Goal: Transaction & Acquisition: Book appointment/travel/reservation

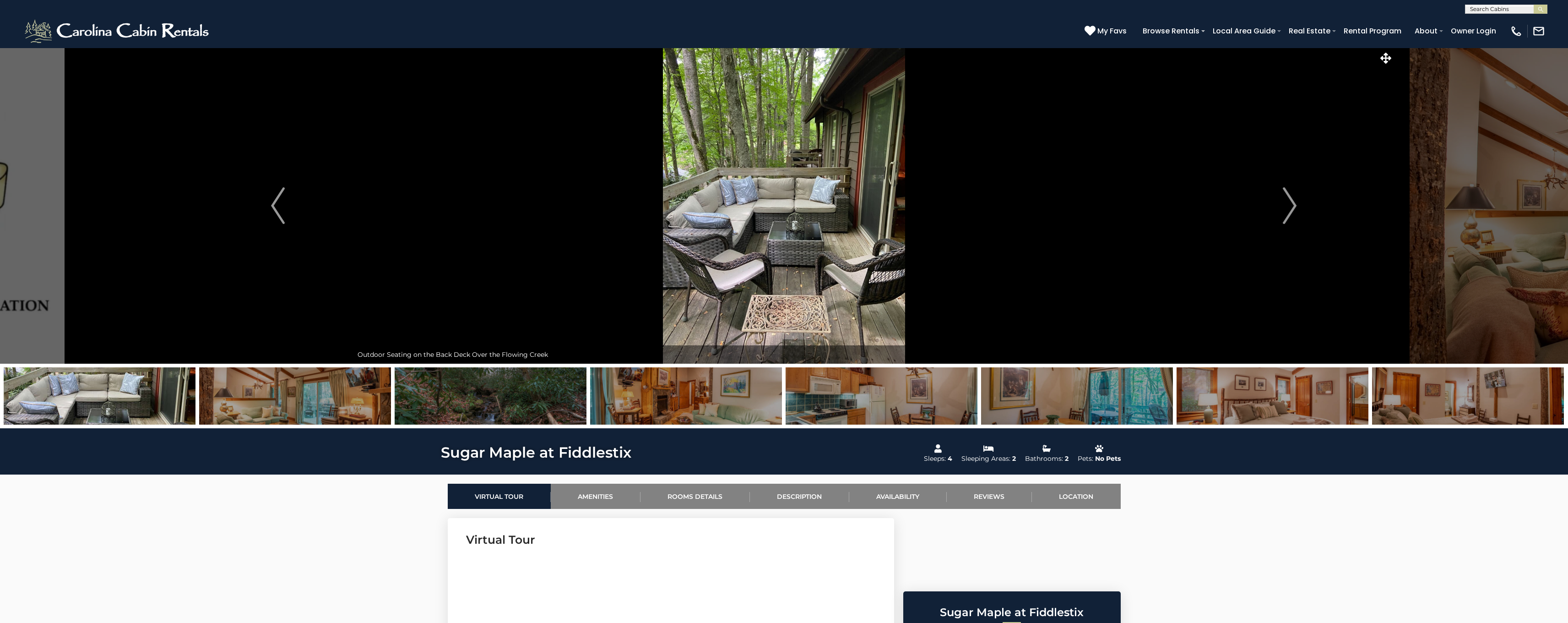
click at [1501, 11] on input "text" at bounding box center [1506, 11] width 80 height 9
type input "**********"
click at [1499, 20] on em "Elk Laurel" at bounding box center [1486, 21] width 31 height 8
click at [1543, 10] on img "submit" at bounding box center [1541, 9] width 6 height 6
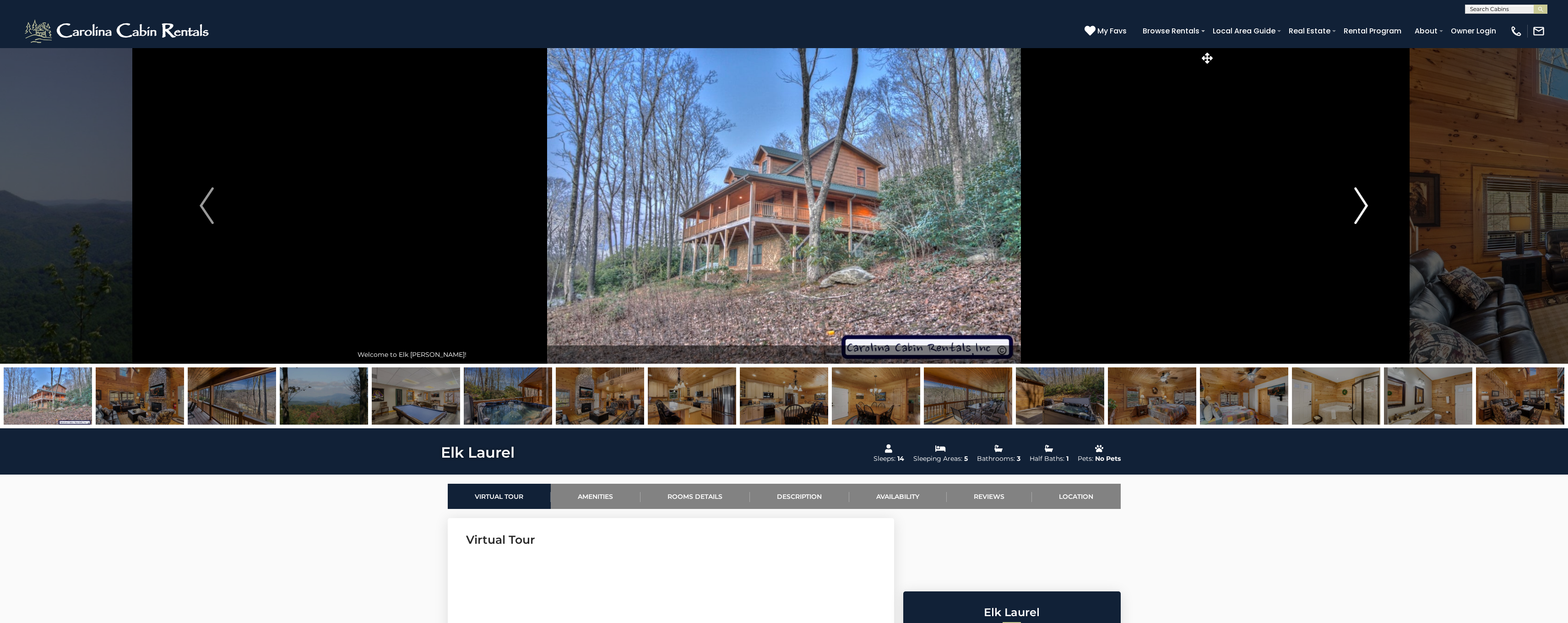
click at [1362, 202] on img "Next" at bounding box center [1361, 205] width 14 height 37
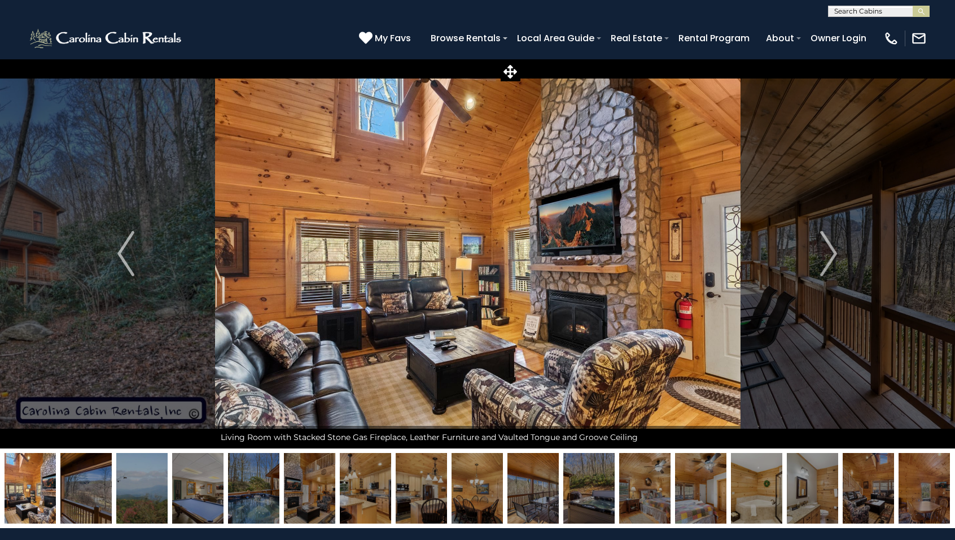
click at [860, 12] on input "text" at bounding box center [878, 13] width 99 height 11
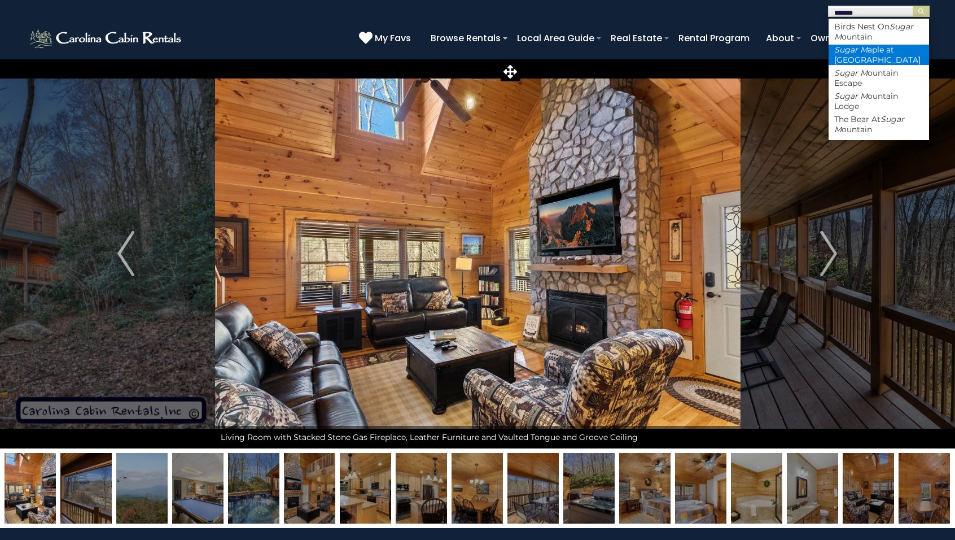
type input "*******"
click at [885, 47] on li "Sugar M aple at Fiddlestix" at bounding box center [879, 55] width 100 height 20
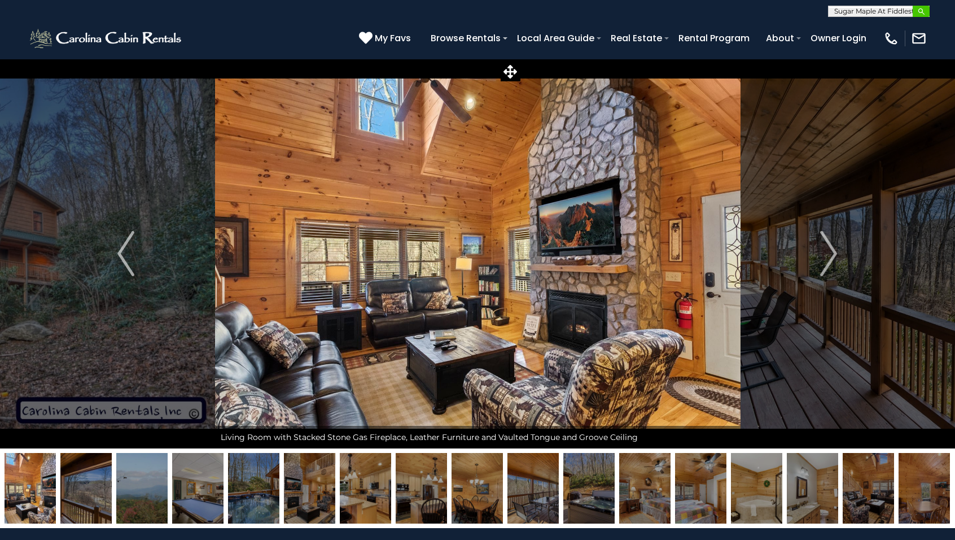
click at [924, 10] on img "submit" at bounding box center [921, 11] width 8 height 8
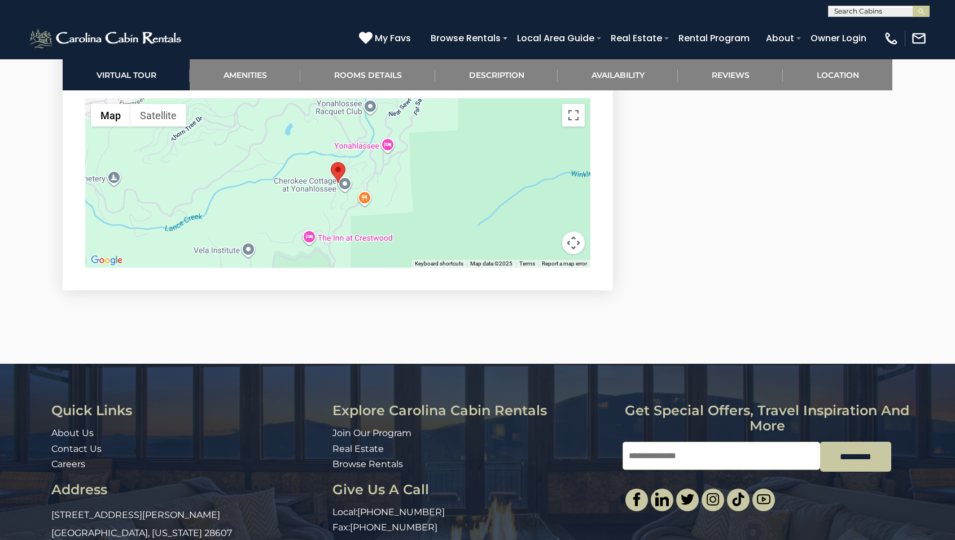
scroll to position [2649, 0]
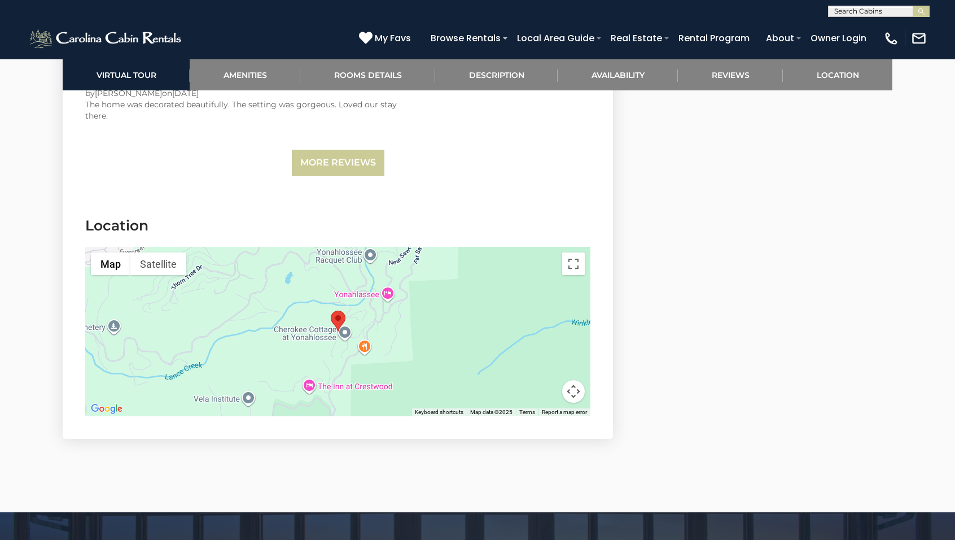
click at [460, 332] on div at bounding box center [337, 331] width 505 height 169
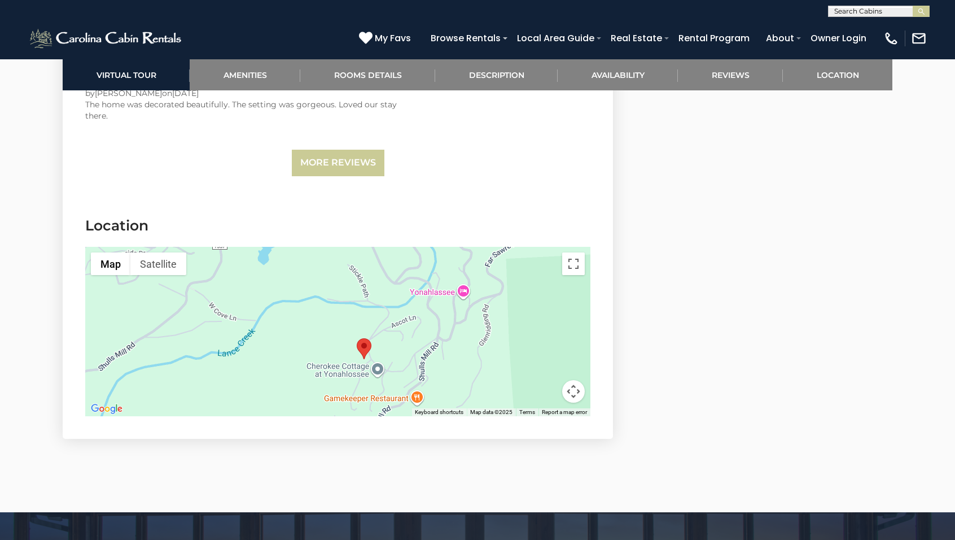
drag, startPoint x: 252, startPoint y: 288, endPoint x: 402, endPoint y: 340, distance: 158.7
click at [402, 340] on div at bounding box center [337, 331] width 505 height 169
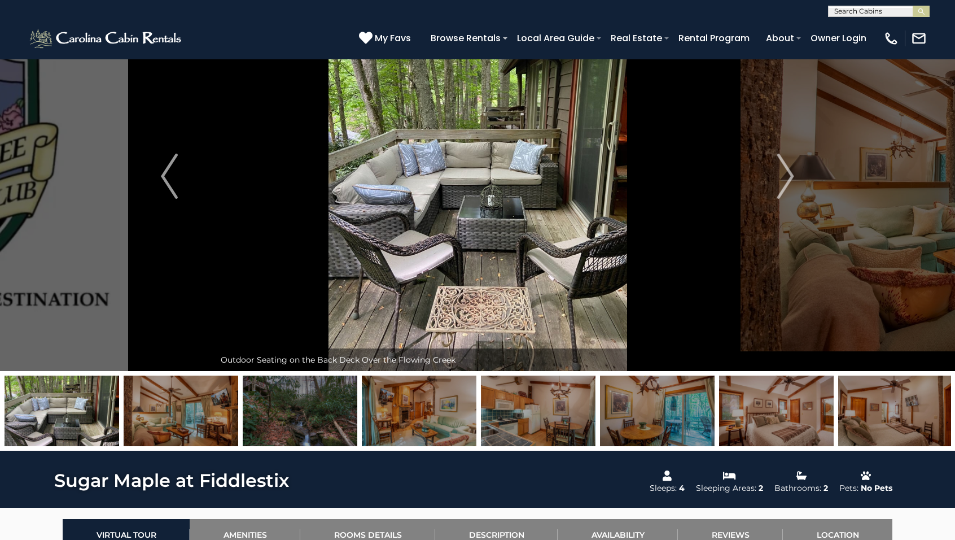
scroll to position [0, 0]
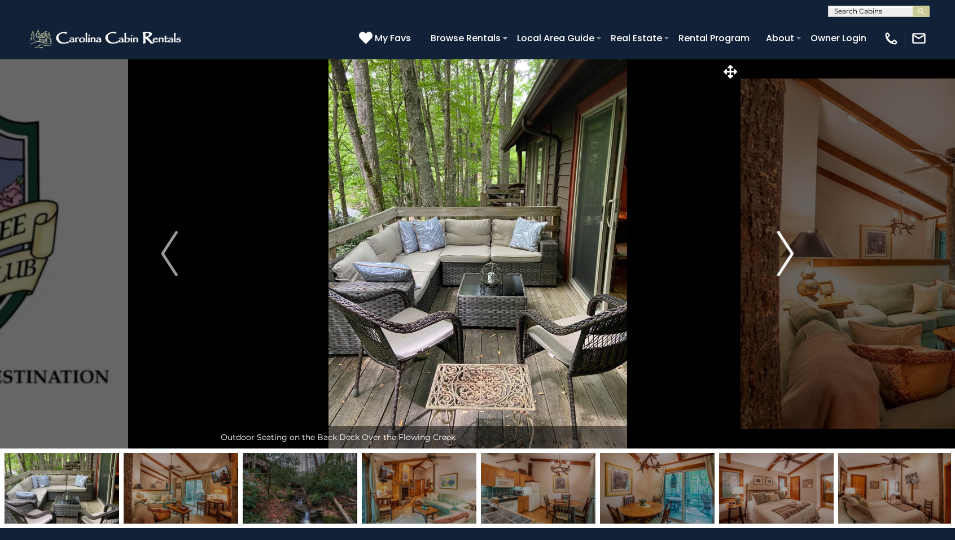
click at [791, 254] on img "Next" at bounding box center [785, 253] width 17 height 45
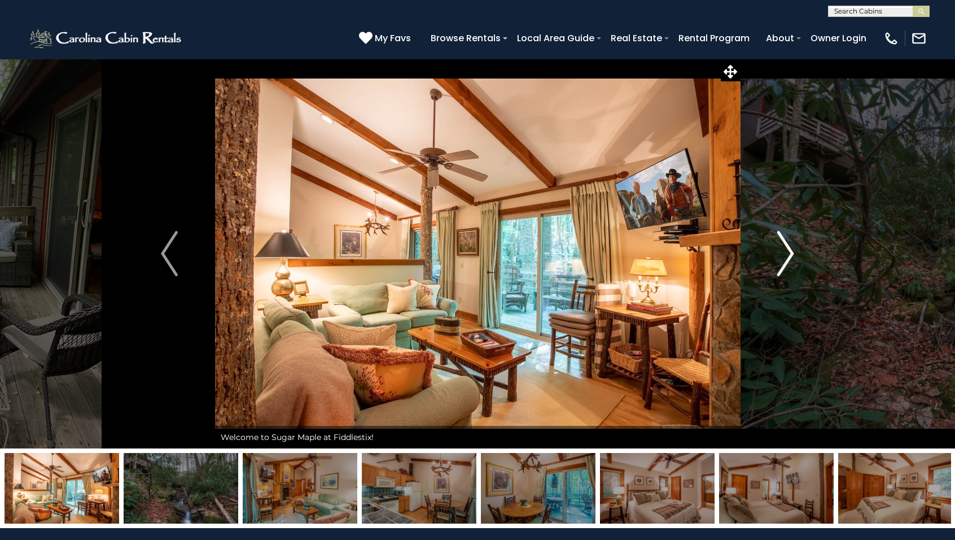
click at [791, 254] on img "Next" at bounding box center [785, 253] width 17 height 45
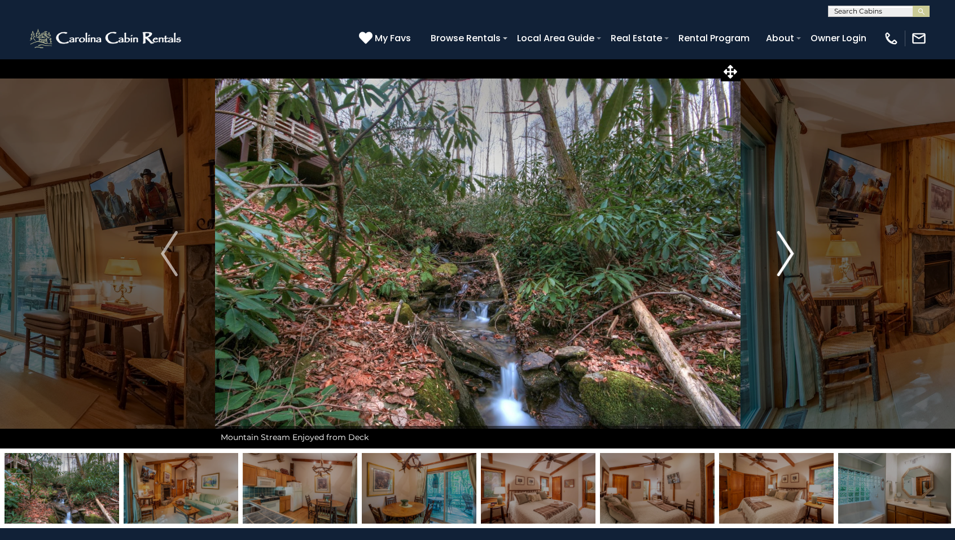
click at [790, 255] on img "Next" at bounding box center [785, 253] width 17 height 45
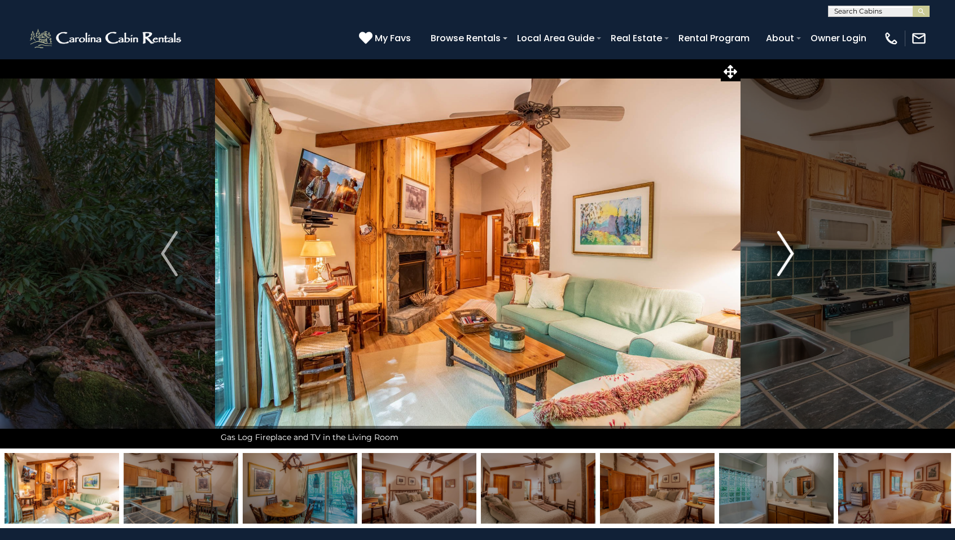
click at [790, 255] on img "Next" at bounding box center [785, 253] width 17 height 45
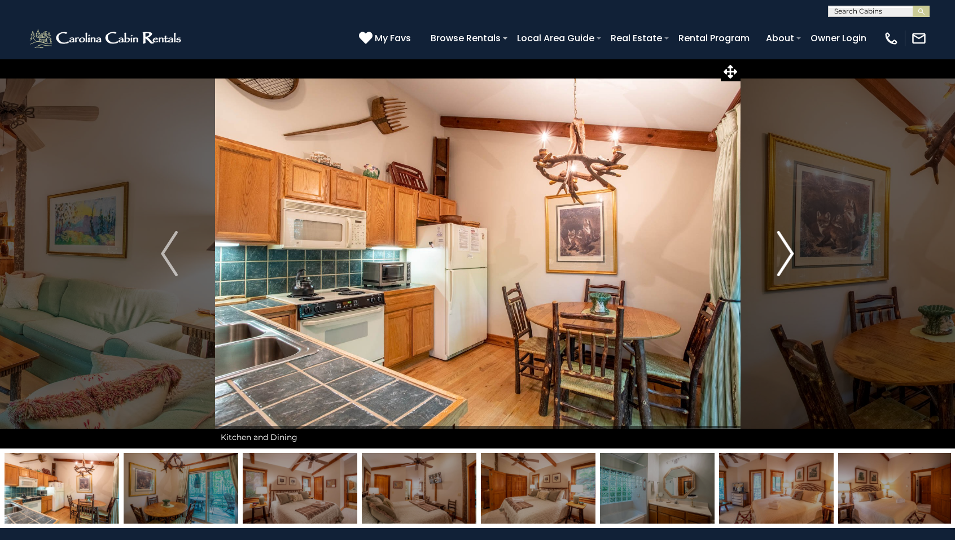
click at [790, 255] on img "Next" at bounding box center [785, 253] width 17 height 45
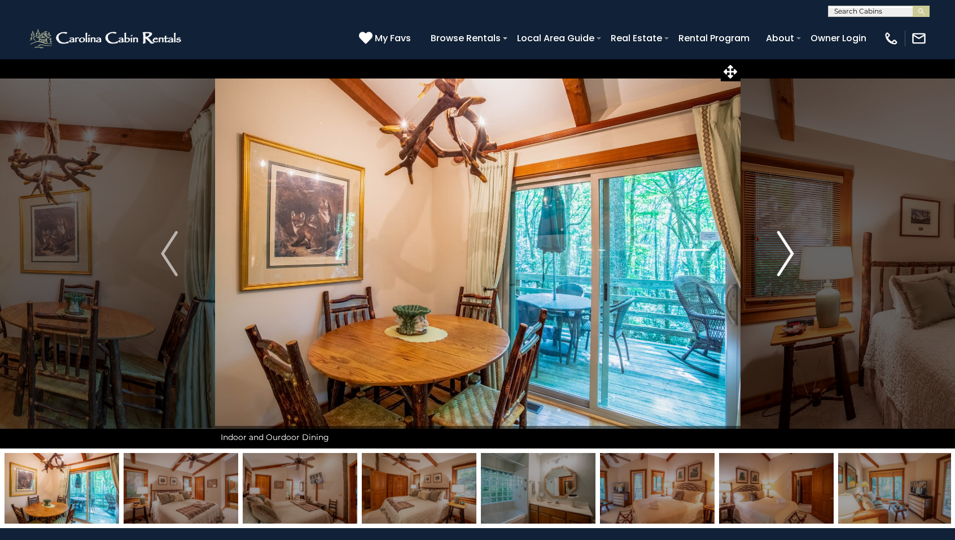
click at [790, 255] on img "Next" at bounding box center [785, 253] width 17 height 45
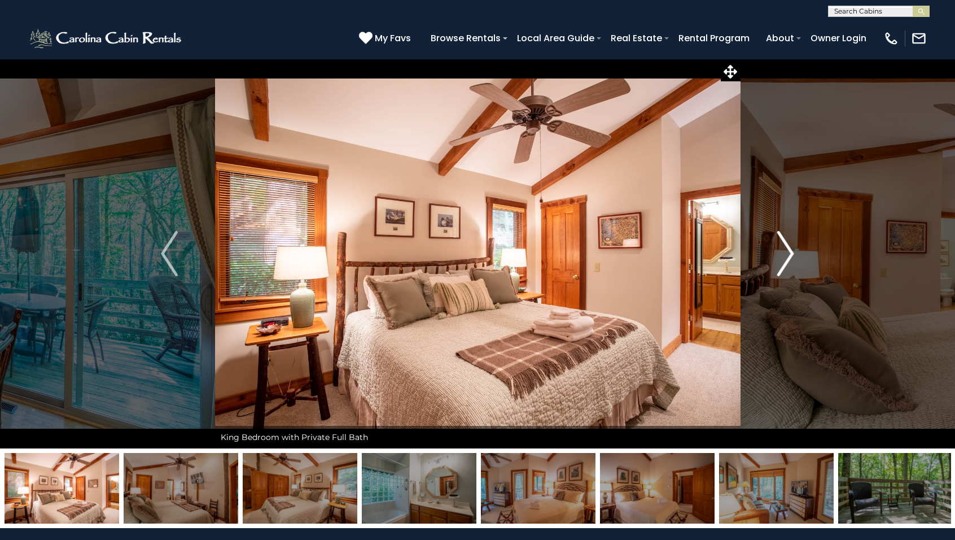
click at [790, 255] on img "Next" at bounding box center [785, 253] width 17 height 45
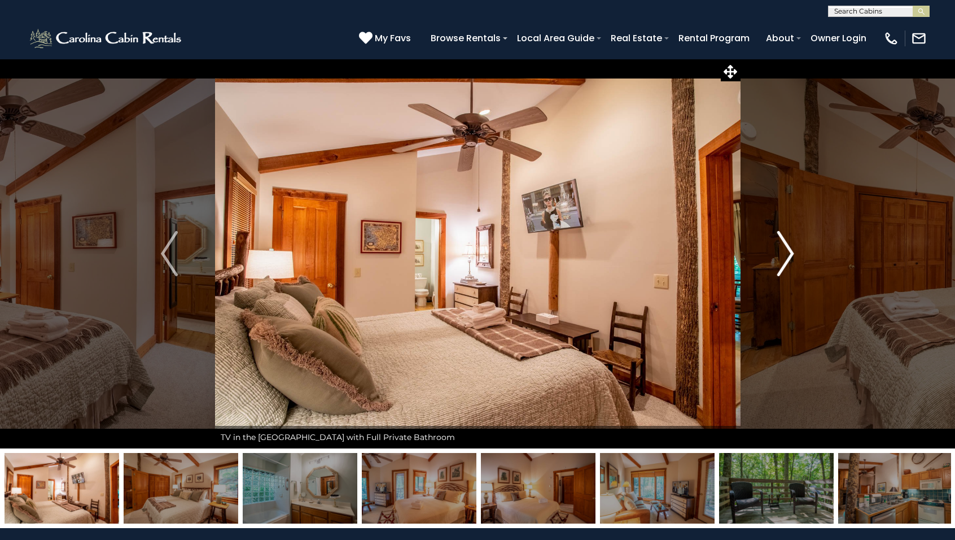
click at [790, 255] on img "Next" at bounding box center [785, 253] width 17 height 45
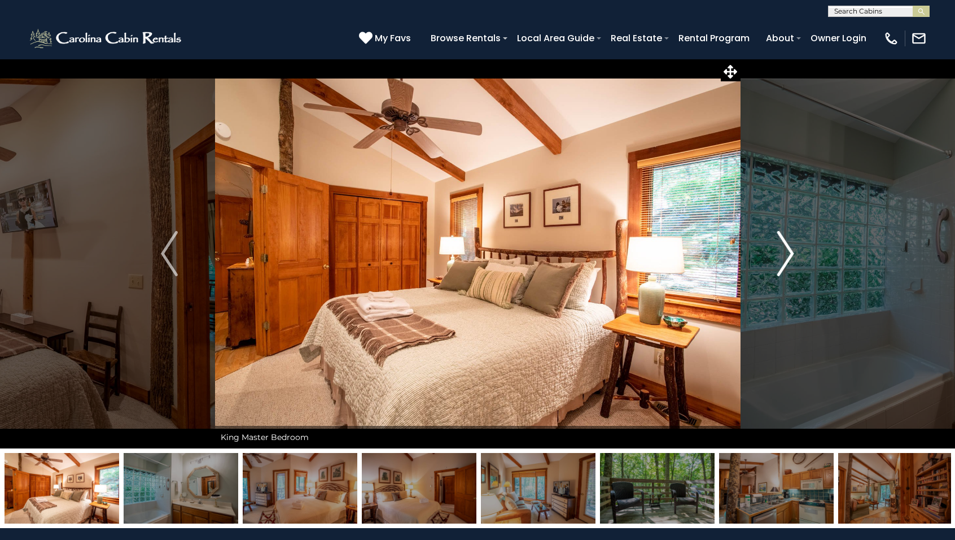
click at [790, 255] on img "Next" at bounding box center [785, 253] width 17 height 45
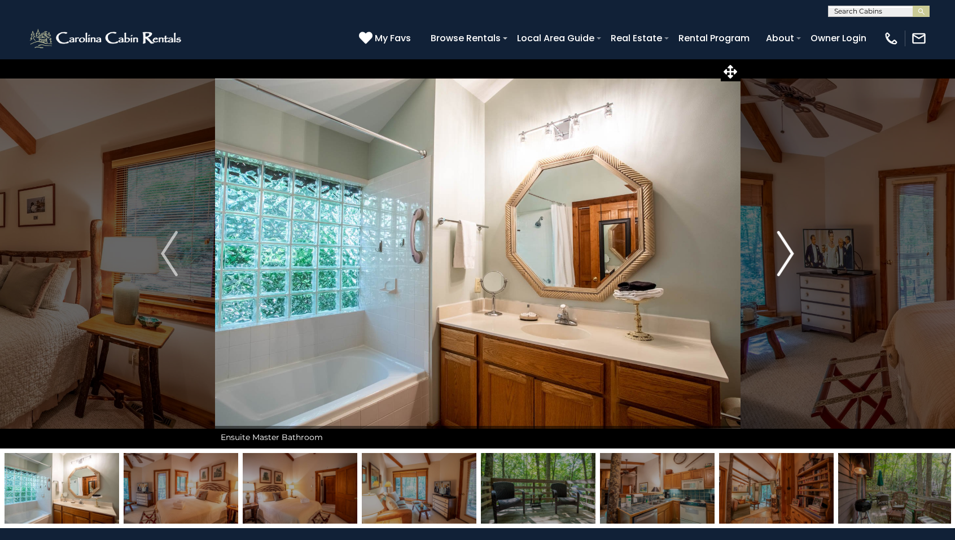
click at [790, 255] on img "Next" at bounding box center [785, 253] width 17 height 45
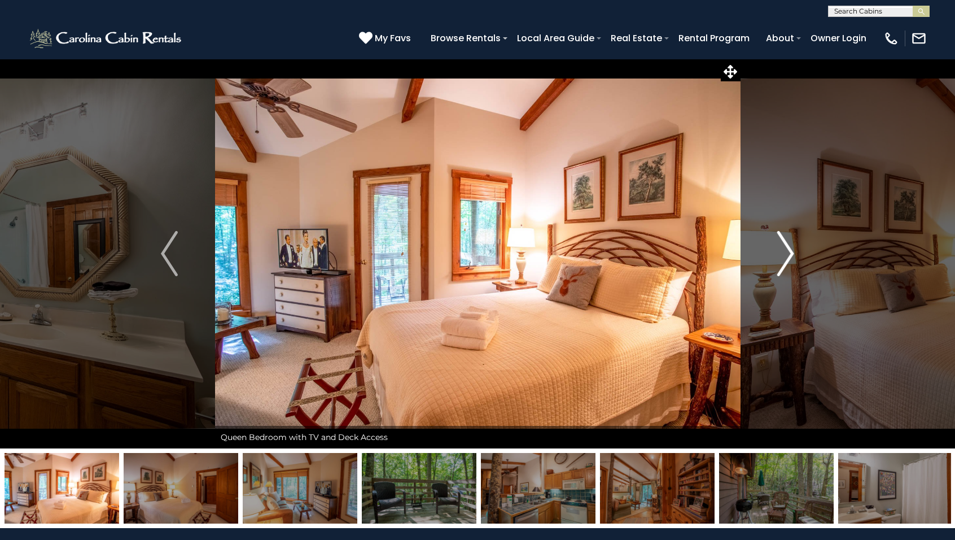
click at [790, 255] on img "Next" at bounding box center [785, 253] width 17 height 45
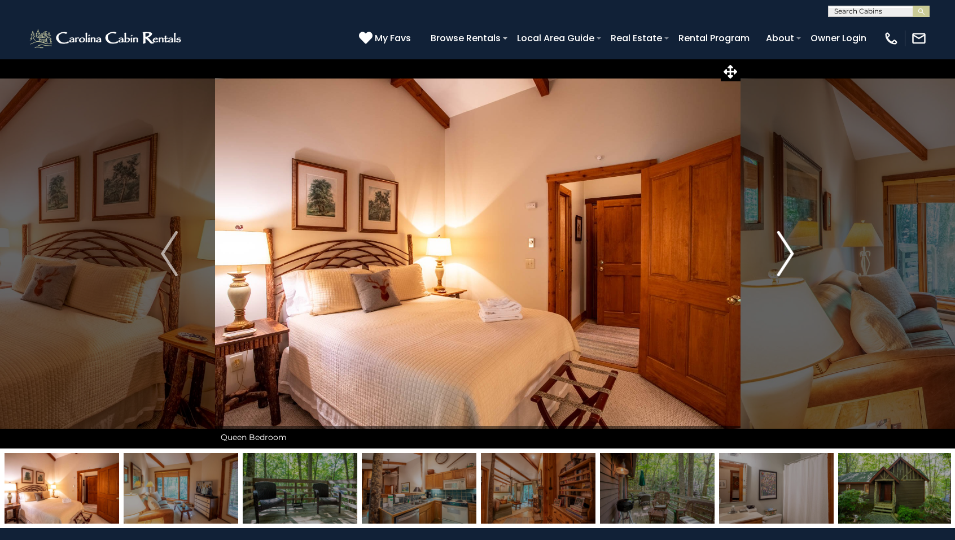
click at [789, 256] on img "Next" at bounding box center [785, 253] width 17 height 45
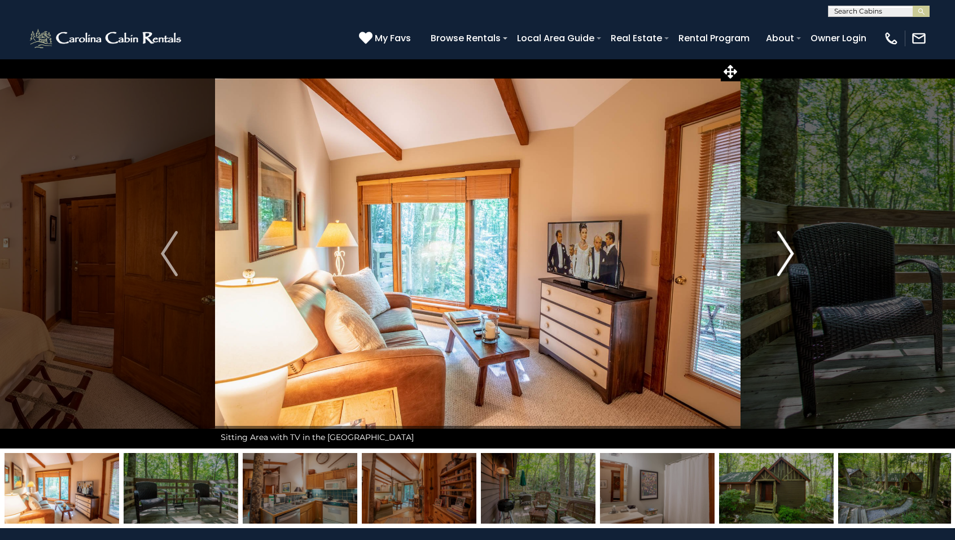
click at [789, 256] on img "Next" at bounding box center [785, 253] width 17 height 45
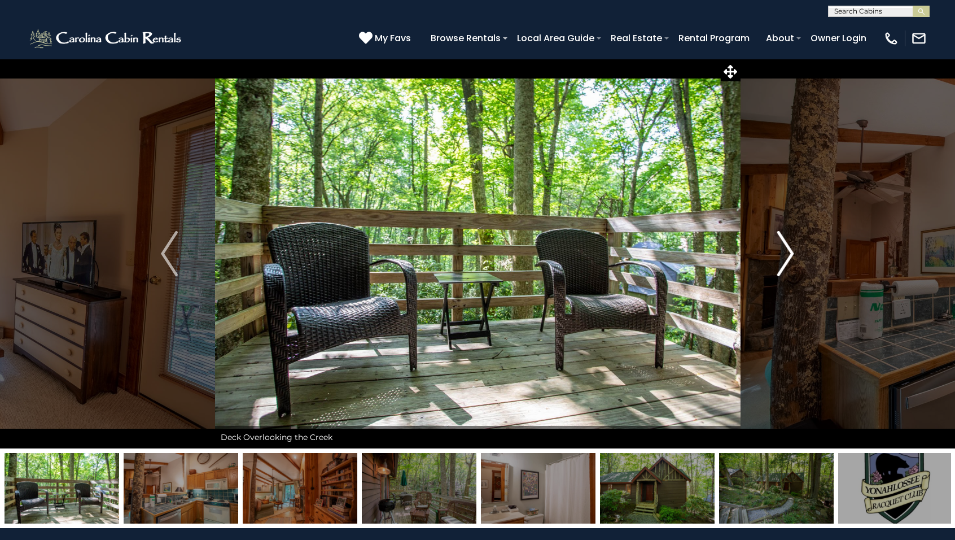
click at [789, 256] on img "Next" at bounding box center [785, 253] width 17 height 45
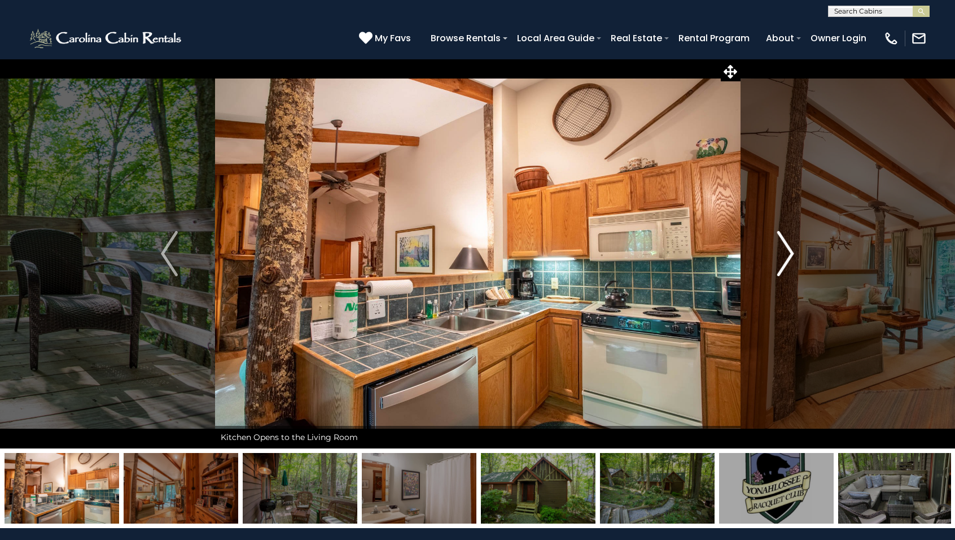
click at [789, 256] on img "Next" at bounding box center [785, 253] width 17 height 45
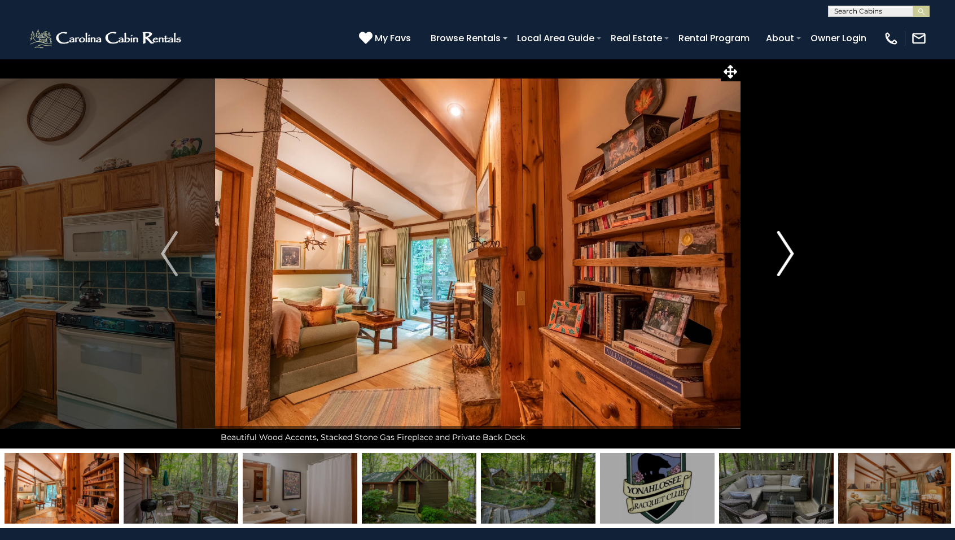
click at [789, 256] on img "Next" at bounding box center [785, 253] width 17 height 45
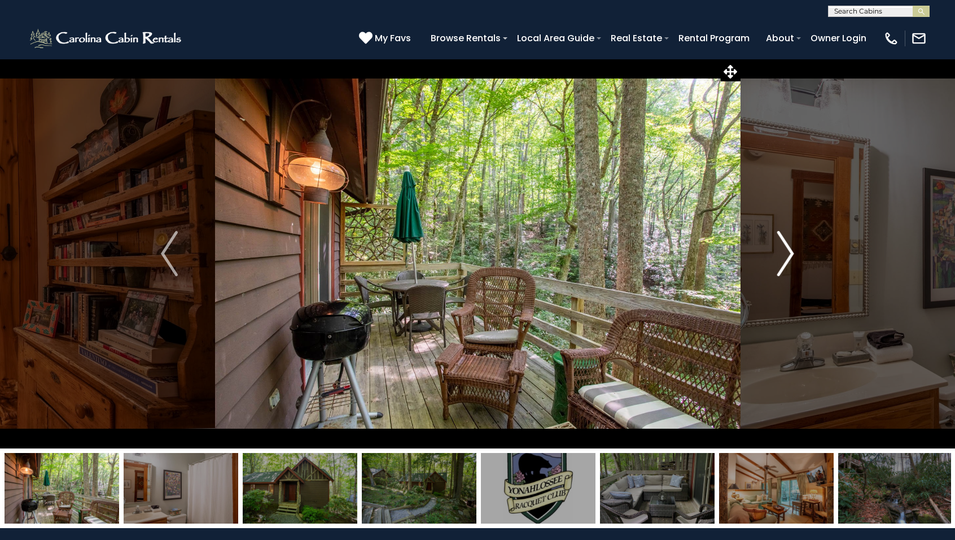
click at [789, 256] on img "Next" at bounding box center [785, 253] width 17 height 45
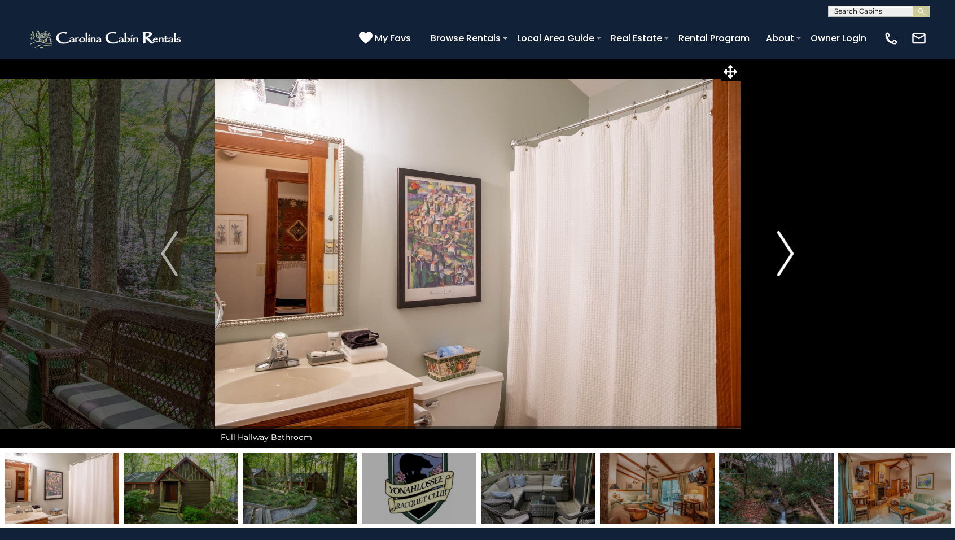
click at [789, 256] on img "Next" at bounding box center [785, 253] width 17 height 45
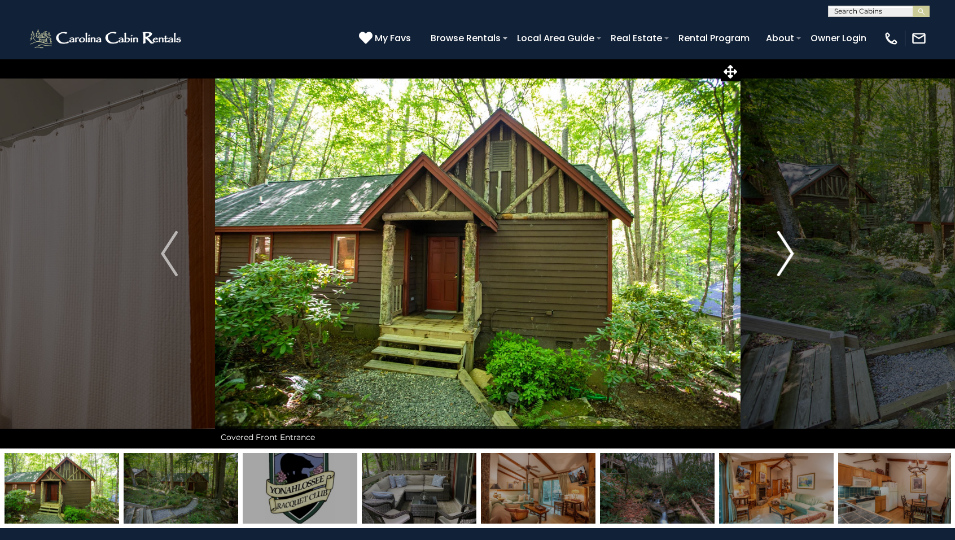
click at [789, 256] on img "Next" at bounding box center [785, 253] width 17 height 45
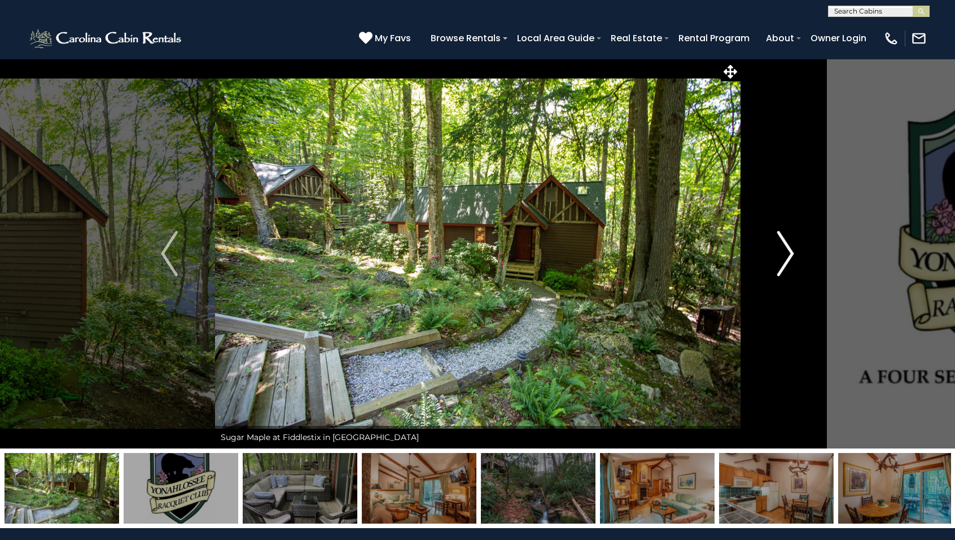
click at [789, 256] on img "Next" at bounding box center [785, 253] width 17 height 45
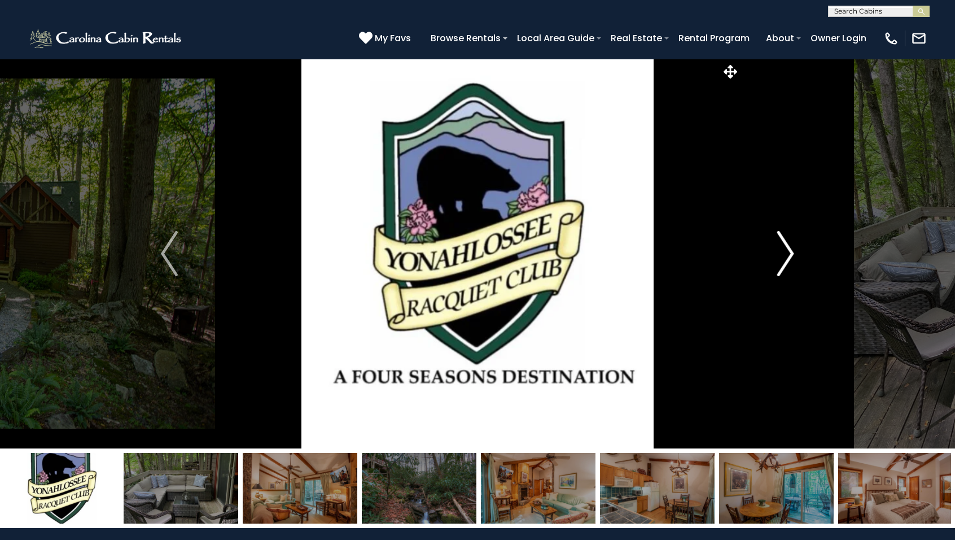
click at [789, 256] on img "Next" at bounding box center [785, 253] width 17 height 45
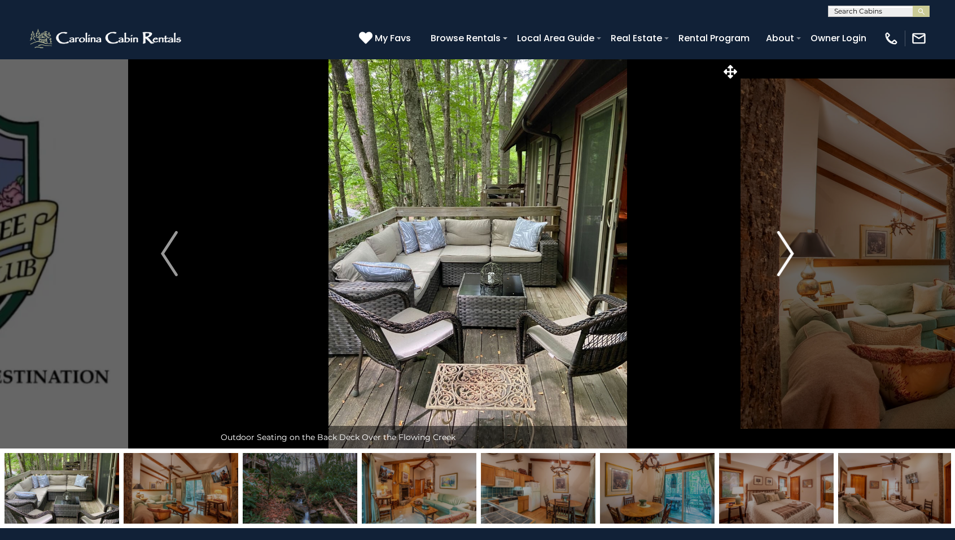
click at [789, 256] on img "Next" at bounding box center [785, 253] width 17 height 45
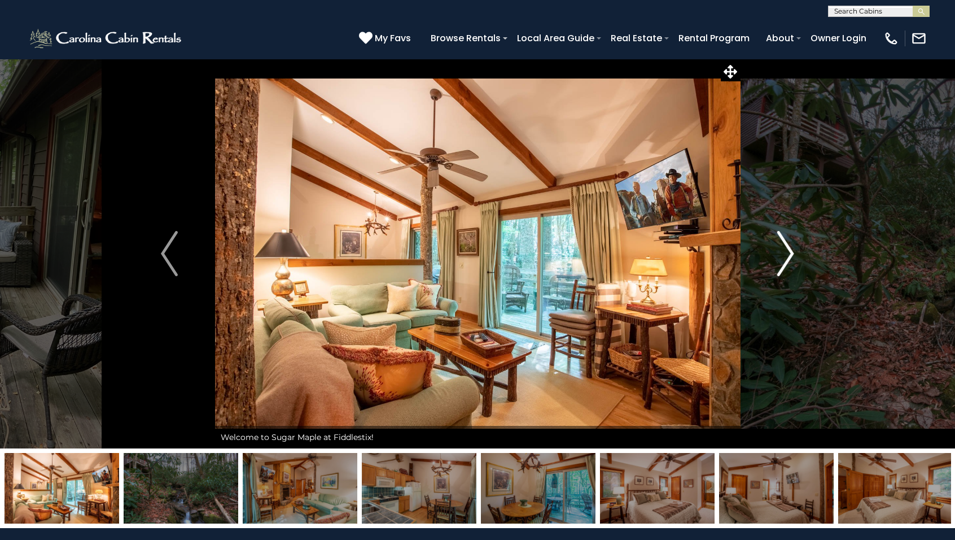
click at [789, 256] on img "Next" at bounding box center [785, 253] width 17 height 45
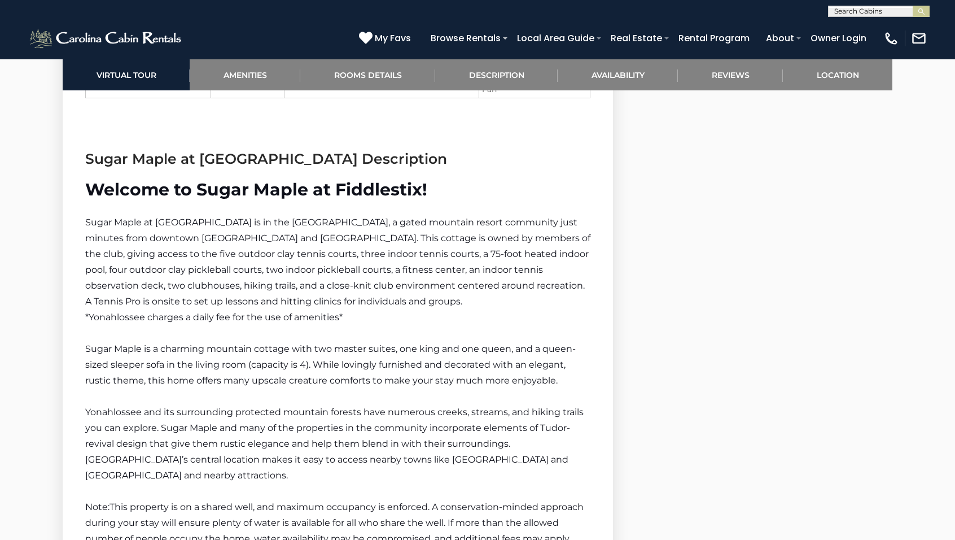
scroll to position [1451, 0]
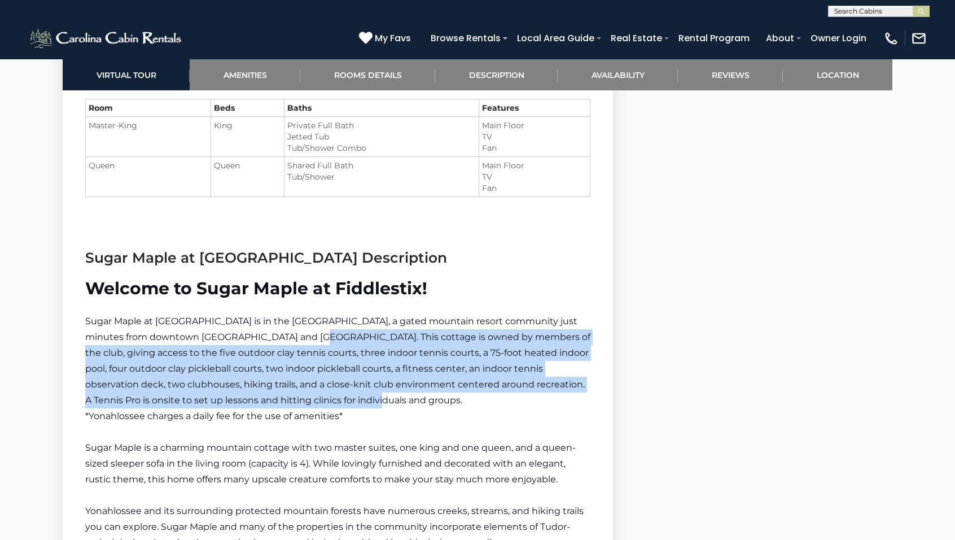
drag, startPoint x: 281, startPoint y: 336, endPoint x: 358, endPoint y: 391, distance: 94.8
click at [358, 391] on p "Sugar Maple at Fiddlestix is in the Yonahlossee Racquet Club, a gated mountain …" at bounding box center [337, 360] width 505 height 95
copy span "This cottage is owned by members of the club, giving access to the five outdoor…"
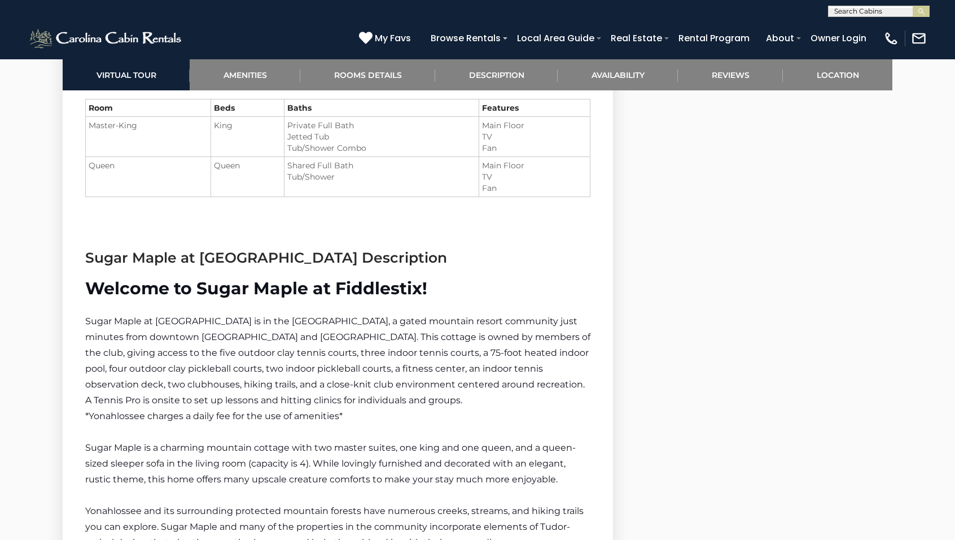
click at [898, 10] on input "text" at bounding box center [878, 13] width 99 height 11
type input "*****"
click at [870, 26] on li "Rivend ell" at bounding box center [879, 26] width 100 height 10
click at [927, 12] on button "submit" at bounding box center [921, 11] width 17 height 11
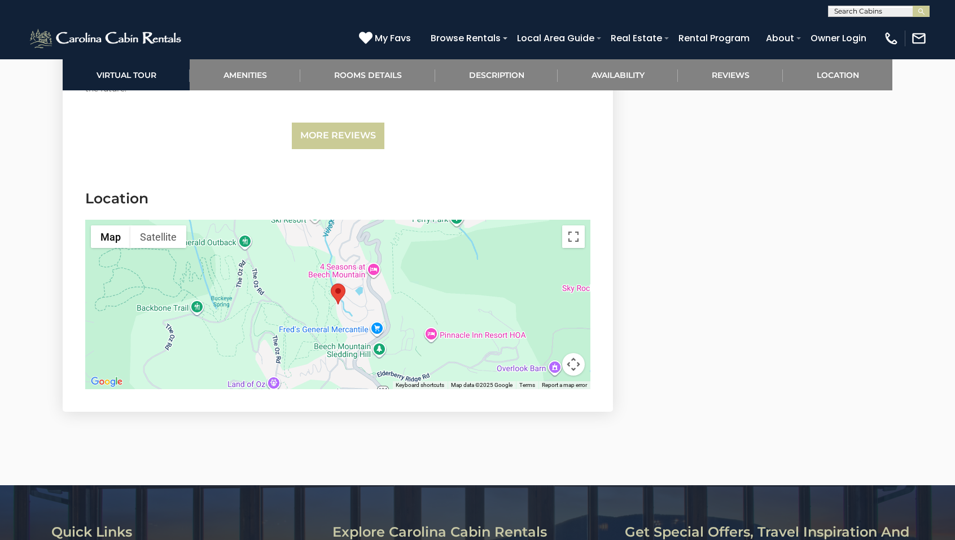
scroll to position [3319, 0]
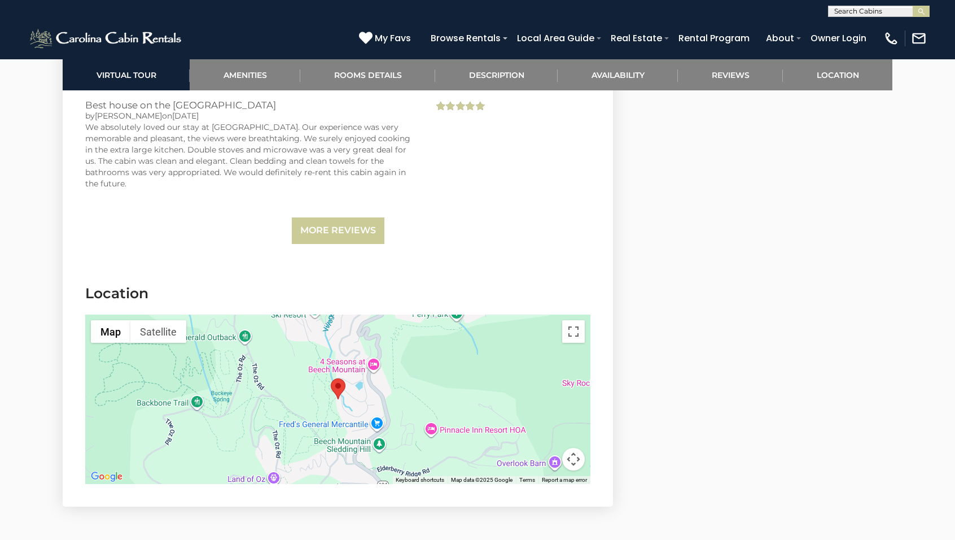
click at [358, 339] on div at bounding box center [337, 398] width 505 height 169
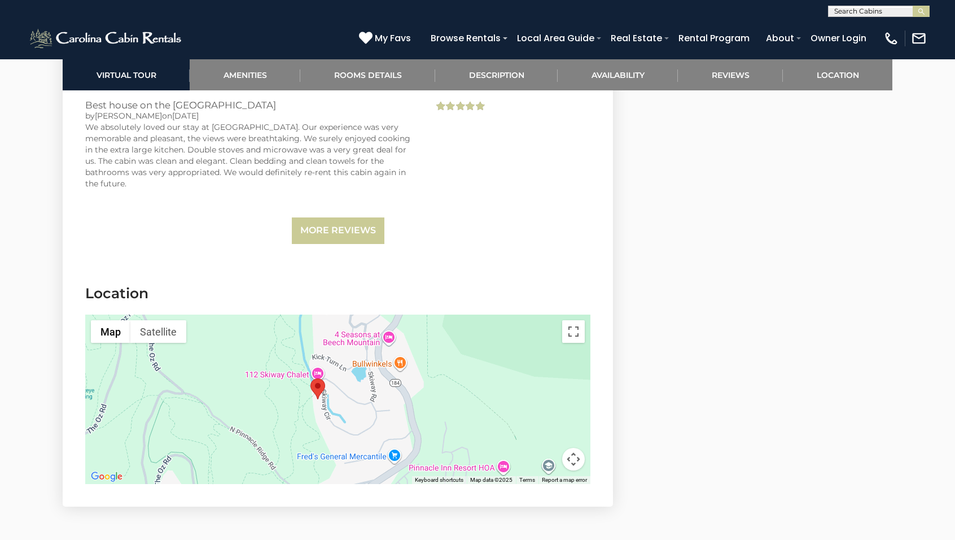
click at [358, 344] on div at bounding box center [337, 398] width 505 height 169
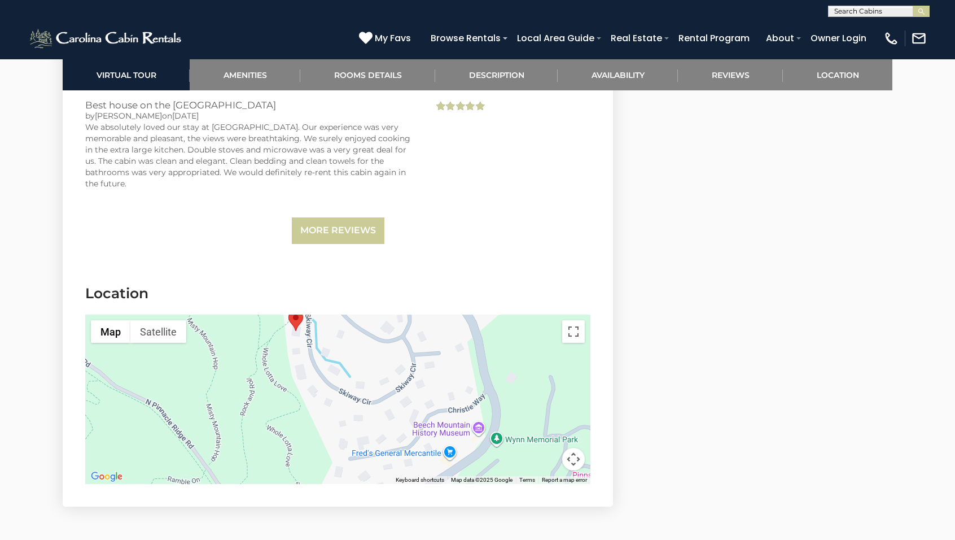
drag, startPoint x: 330, startPoint y: 391, endPoint x: 348, endPoint y: 327, distance: 66.5
click at [348, 327] on div at bounding box center [337, 398] width 505 height 169
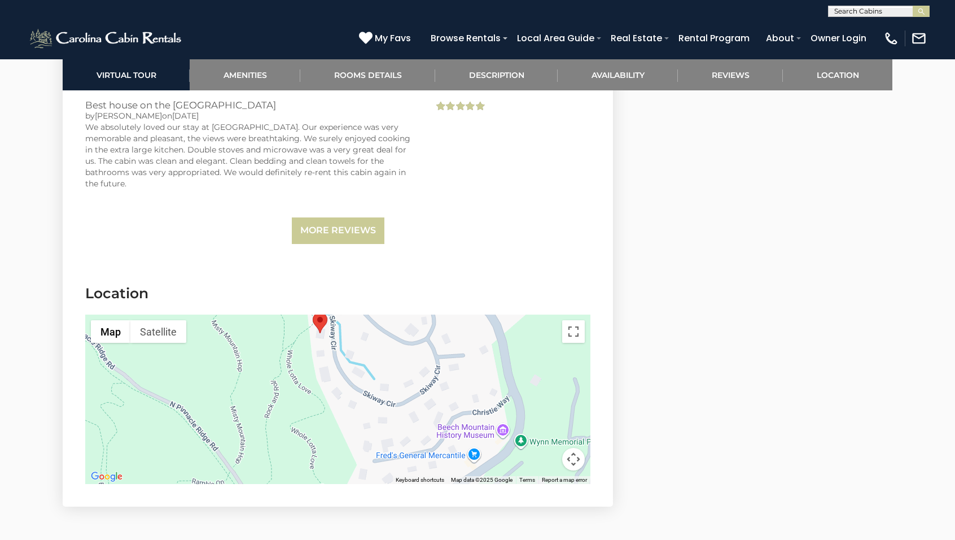
drag, startPoint x: 354, startPoint y: 420, endPoint x: 379, endPoint y: 421, distance: 24.9
click at [379, 421] on div at bounding box center [337, 398] width 505 height 169
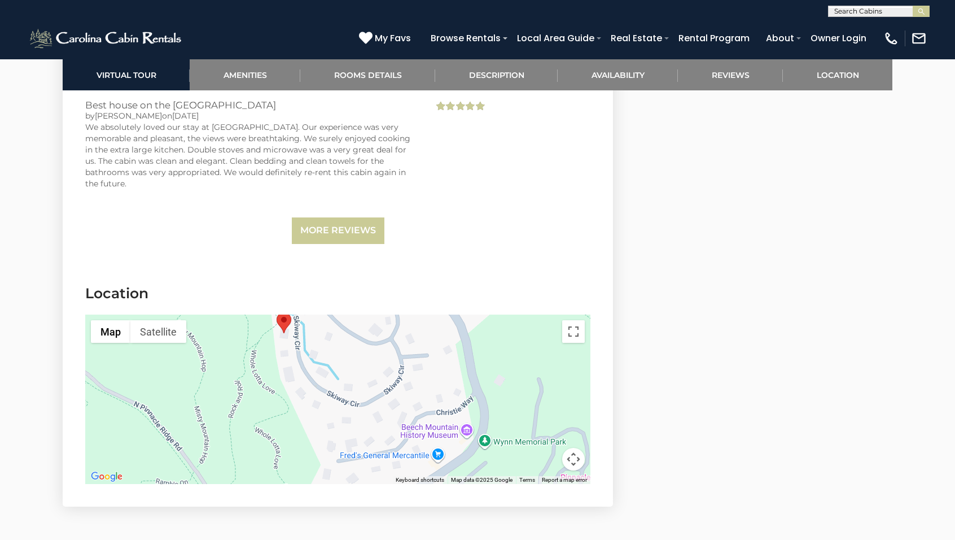
drag, startPoint x: 440, startPoint y: 339, endPoint x: 402, endPoint y: 339, distance: 37.3
click at [402, 339] on div at bounding box center [337, 398] width 505 height 169
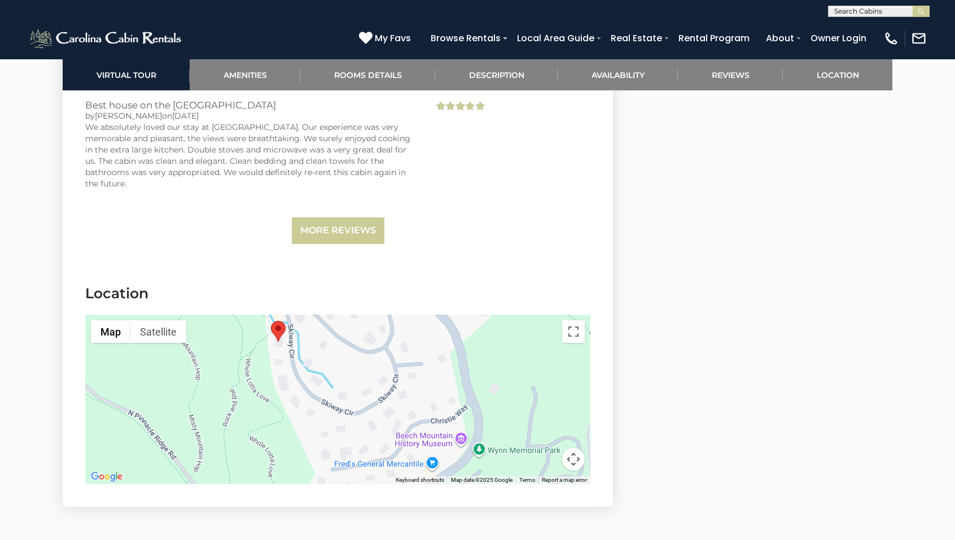
drag, startPoint x: 265, startPoint y: 403, endPoint x: 260, endPoint y: 410, distance: 8.5
click at [260, 410] on div at bounding box center [337, 398] width 505 height 169
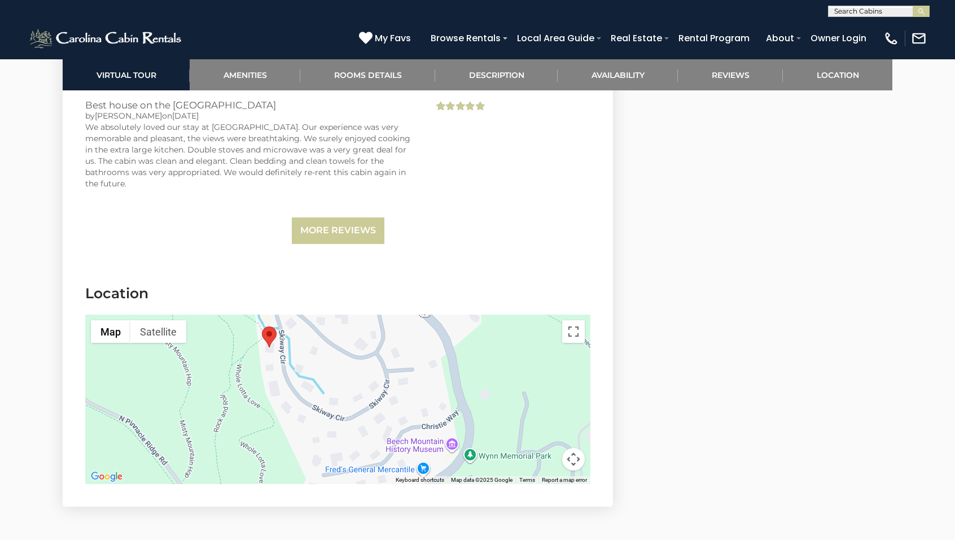
drag, startPoint x: 355, startPoint y: 370, endPoint x: 345, endPoint y: 377, distance: 11.7
click at [345, 377] on div at bounding box center [337, 398] width 505 height 169
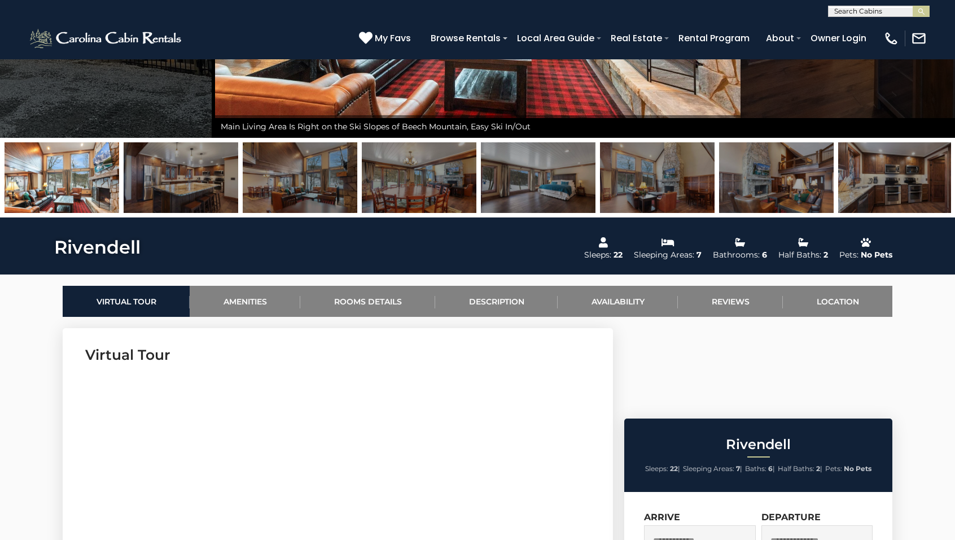
scroll to position [0, 0]
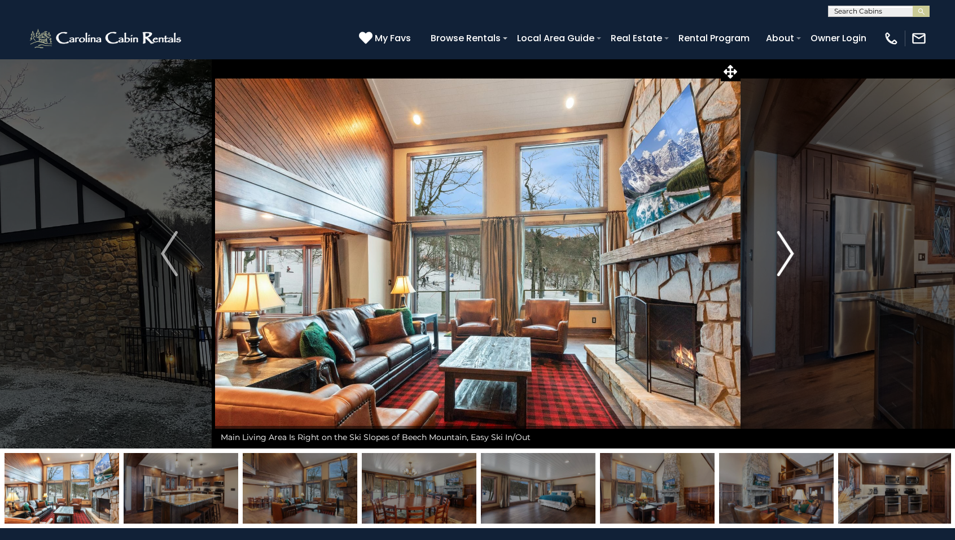
click at [789, 250] on img "Next" at bounding box center [785, 253] width 17 height 45
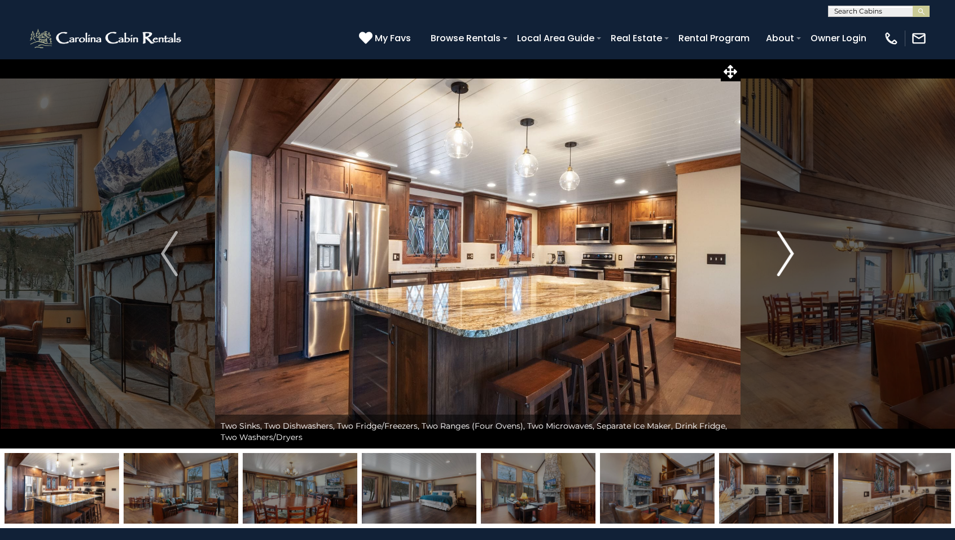
click at [789, 259] on img "Next" at bounding box center [785, 253] width 17 height 45
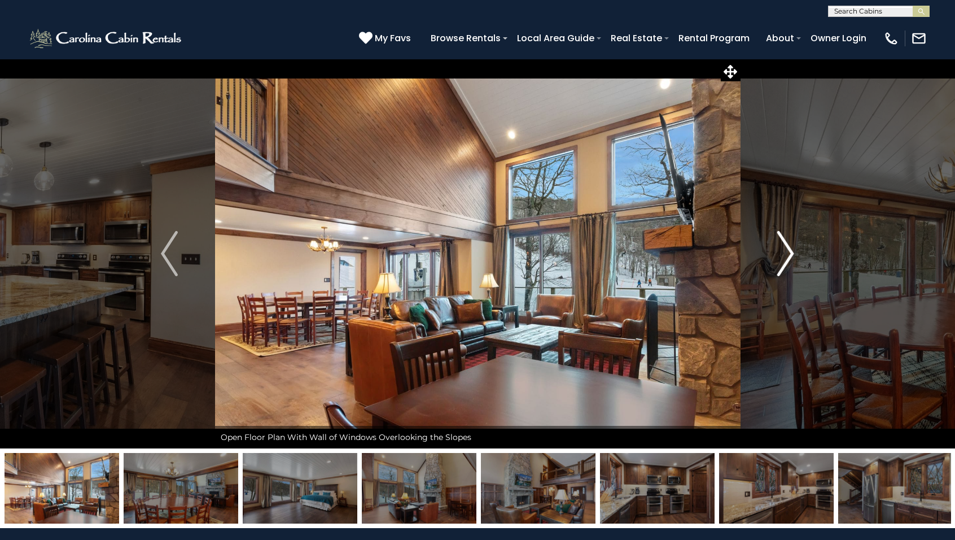
click at [789, 259] on img "Next" at bounding box center [785, 253] width 17 height 45
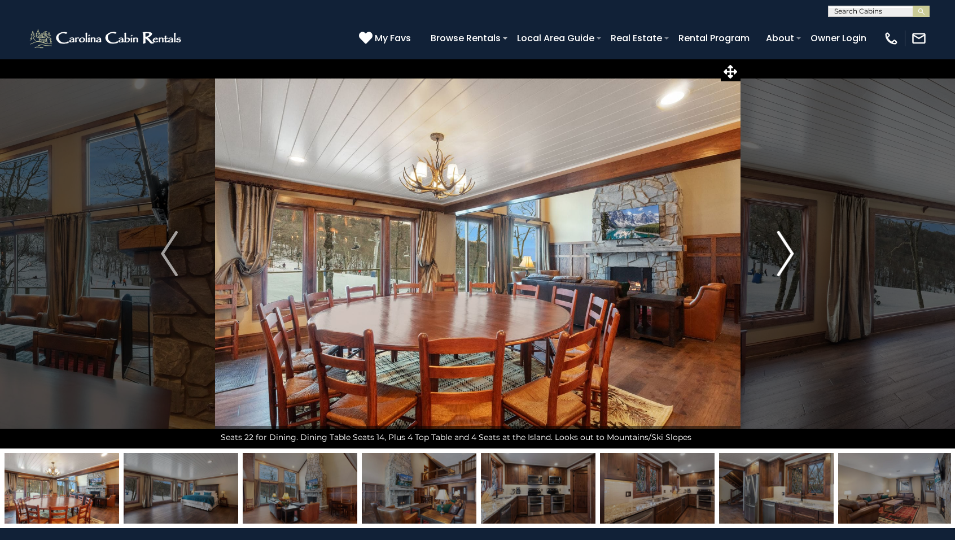
click at [789, 259] on img "Next" at bounding box center [785, 253] width 17 height 45
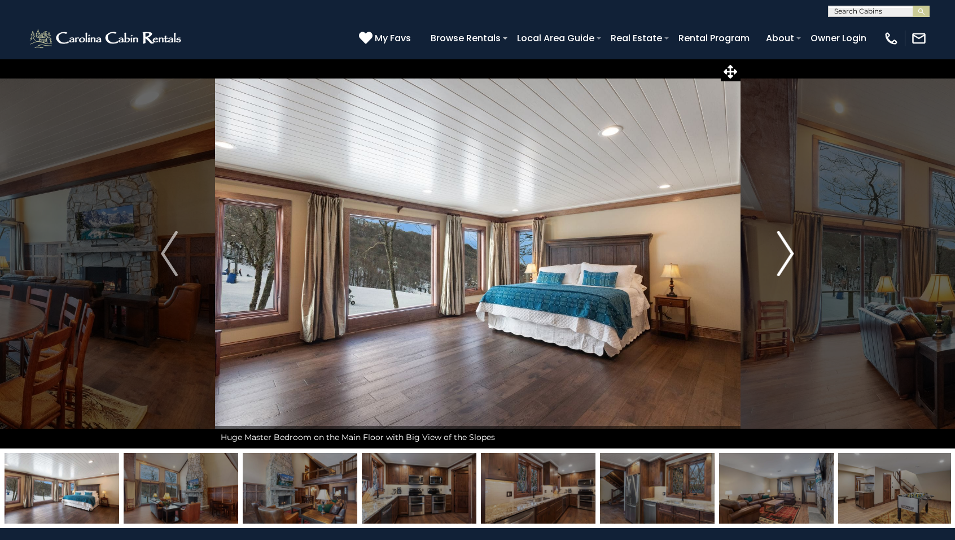
click at [789, 259] on img "Next" at bounding box center [785, 253] width 17 height 45
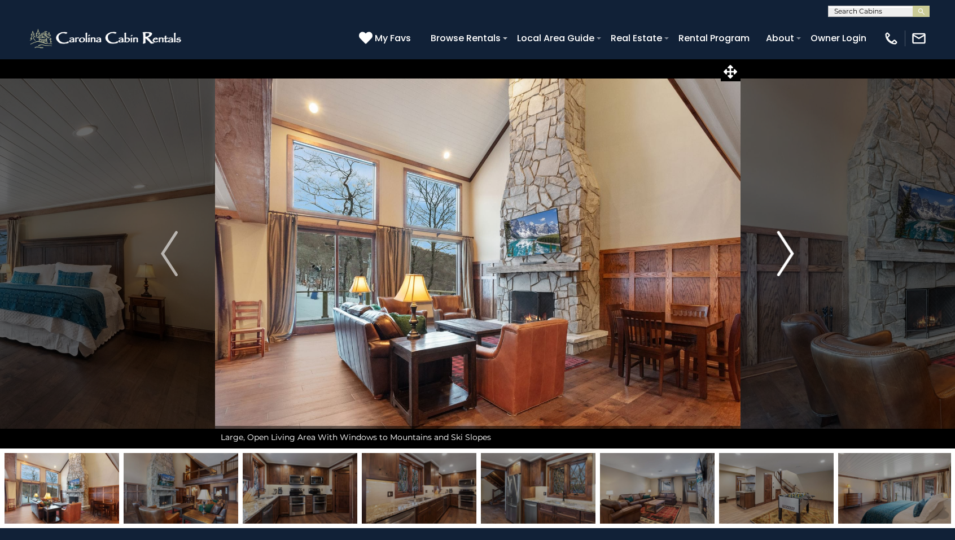
click at [789, 259] on img "Next" at bounding box center [785, 253] width 17 height 45
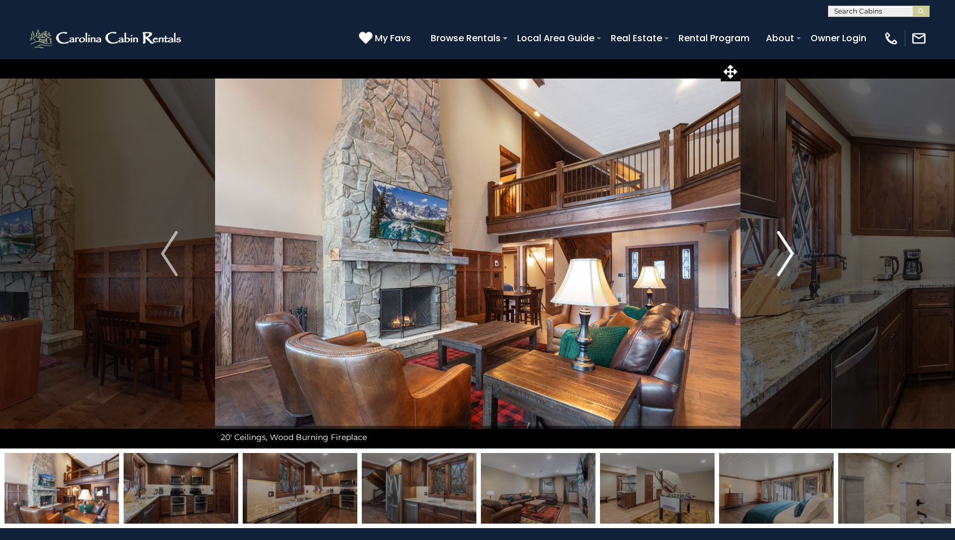
click at [790, 259] on img "Next" at bounding box center [785, 253] width 17 height 45
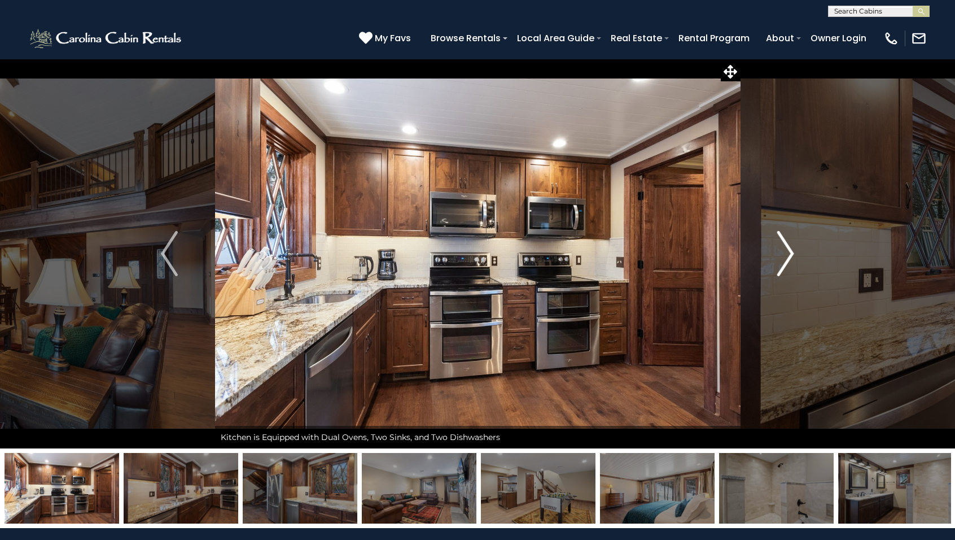
click at [790, 259] on img "Next" at bounding box center [785, 253] width 17 height 45
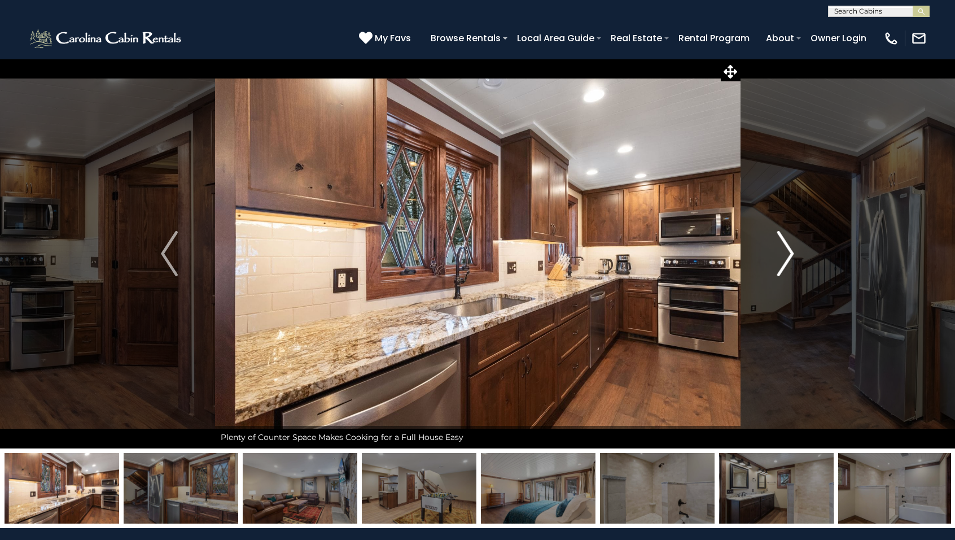
click at [790, 259] on img "Next" at bounding box center [785, 253] width 17 height 45
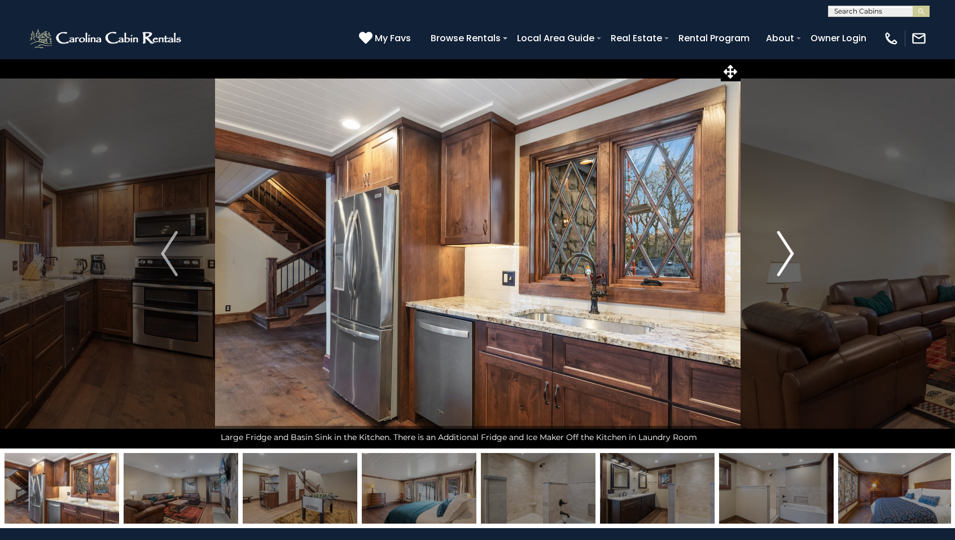
click at [790, 259] on img "Next" at bounding box center [785, 253] width 17 height 45
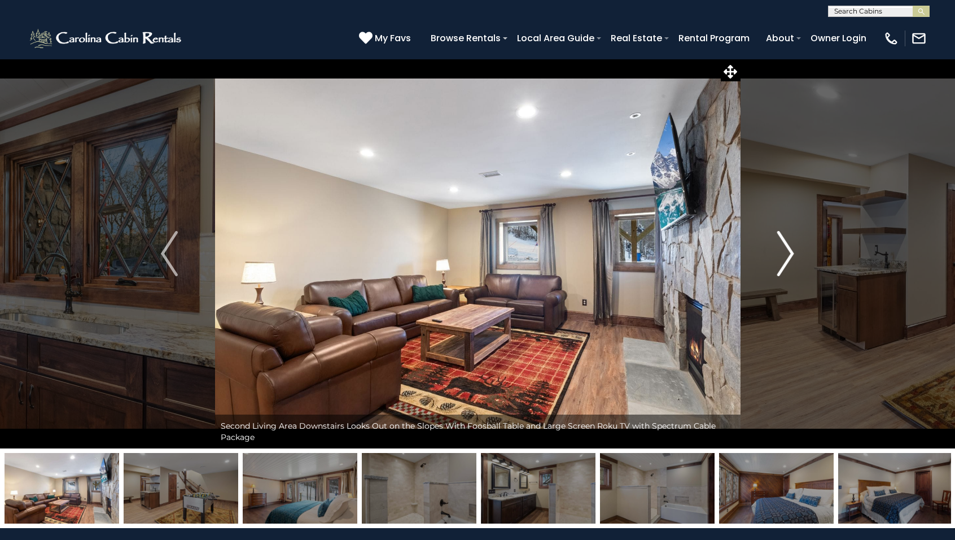
click at [790, 259] on img "Next" at bounding box center [785, 253] width 17 height 45
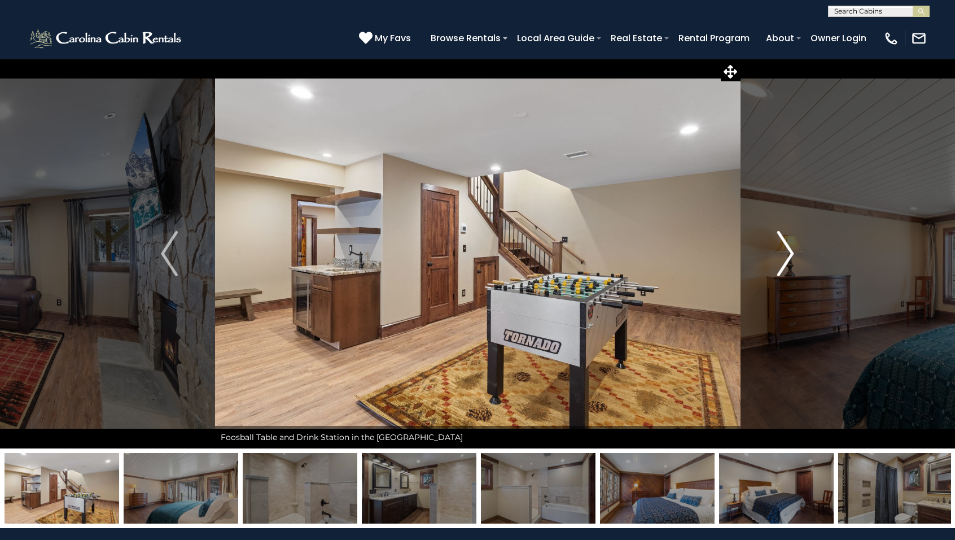
click at [790, 259] on img "Next" at bounding box center [785, 253] width 17 height 45
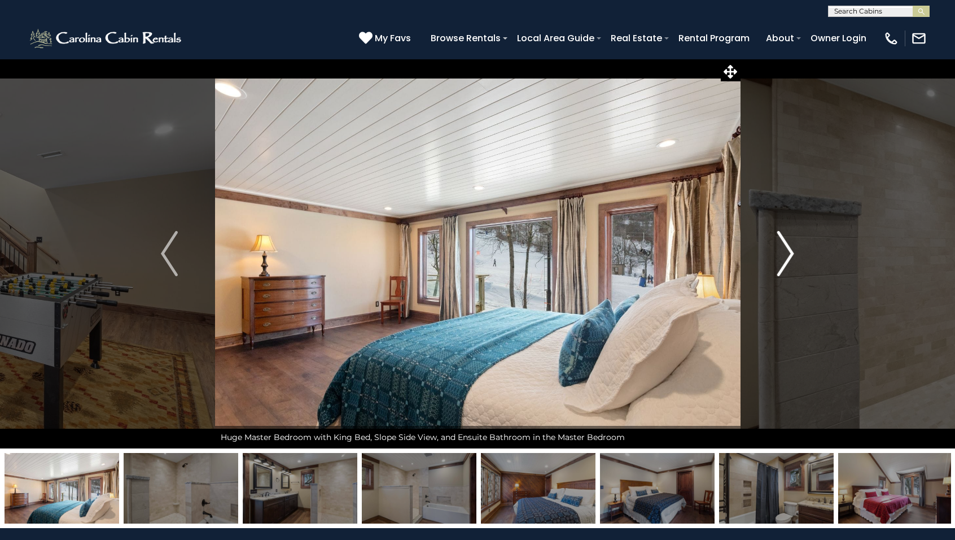
click at [790, 259] on img "Next" at bounding box center [785, 253] width 17 height 45
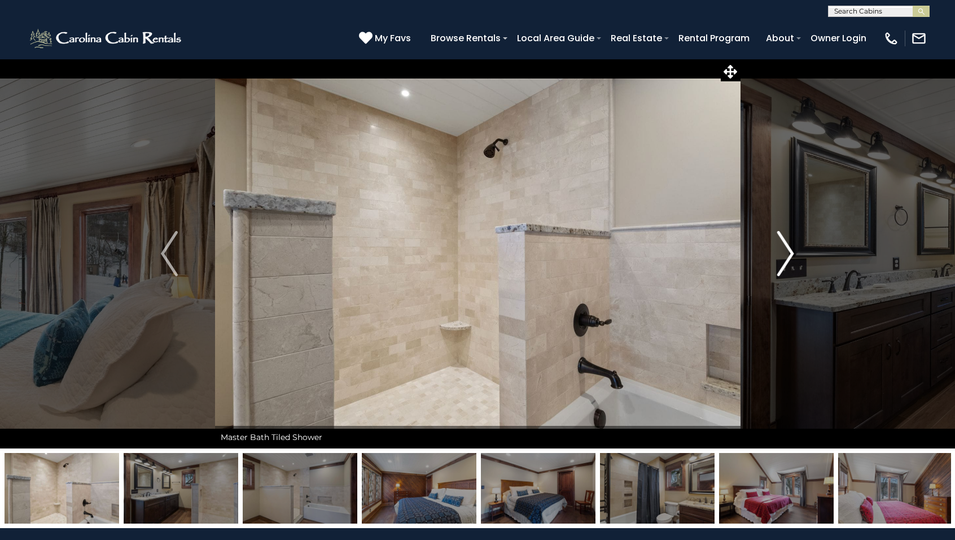
click at [790, 259] on img "Next" at bounding box center [785, 253] width 17 height 45
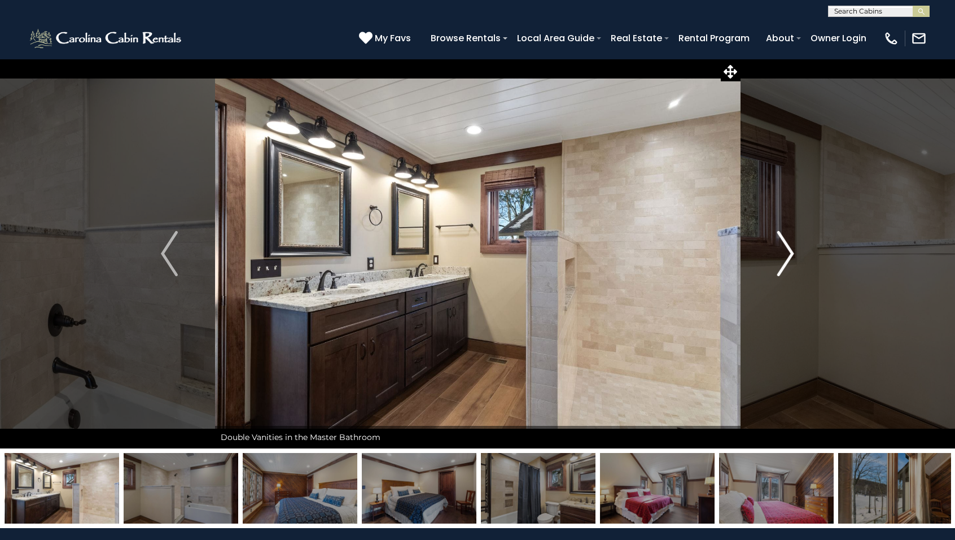
click at [790, 259] on img "Next" at bounding box center [785, 253] width 17 height 45
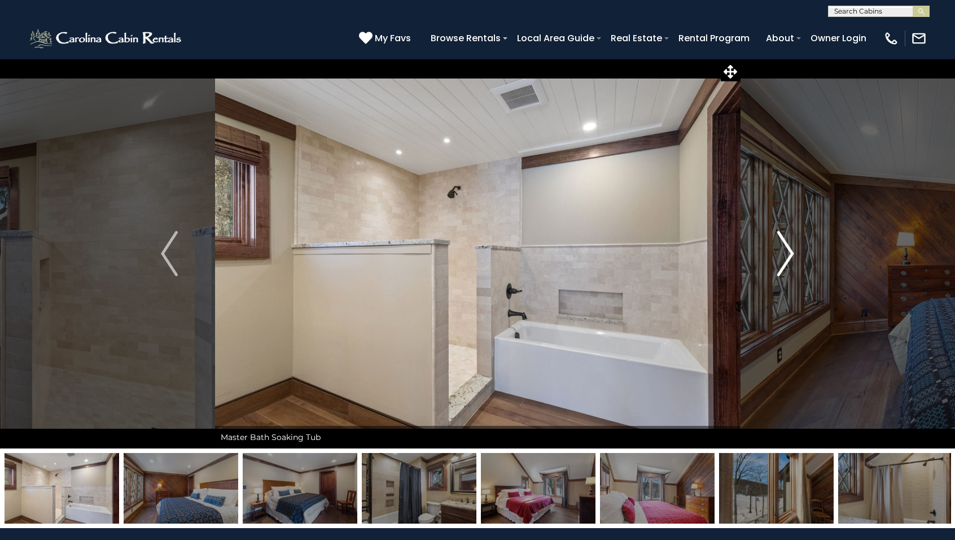
click at [790, 259] on img "Next" at bounding box center [785, 253] width 17 height 45
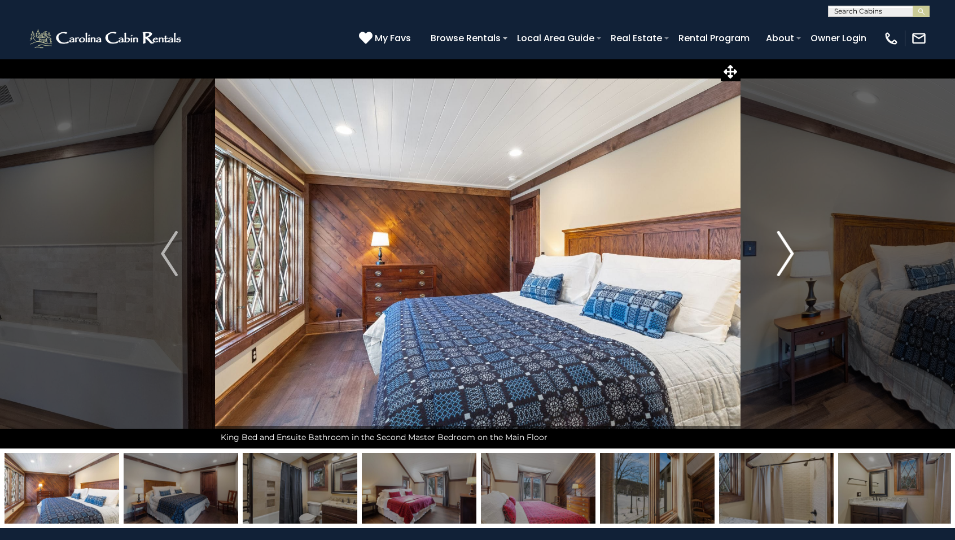
click at [790, 259] on img "Next" at bounding box center [785, 253] width 17 height 45
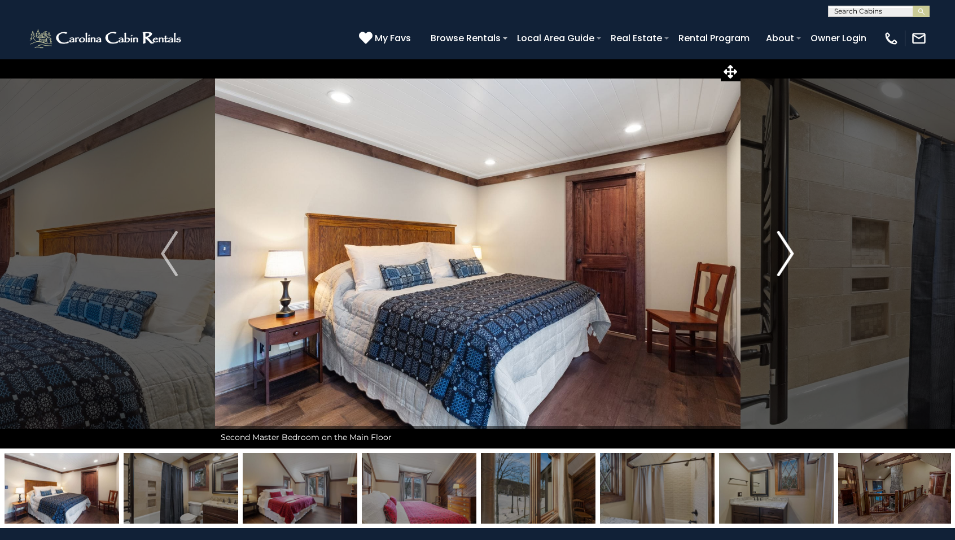
click at [790, 259] on img "Next" at bounding box center [785, 253] width 17 height 45
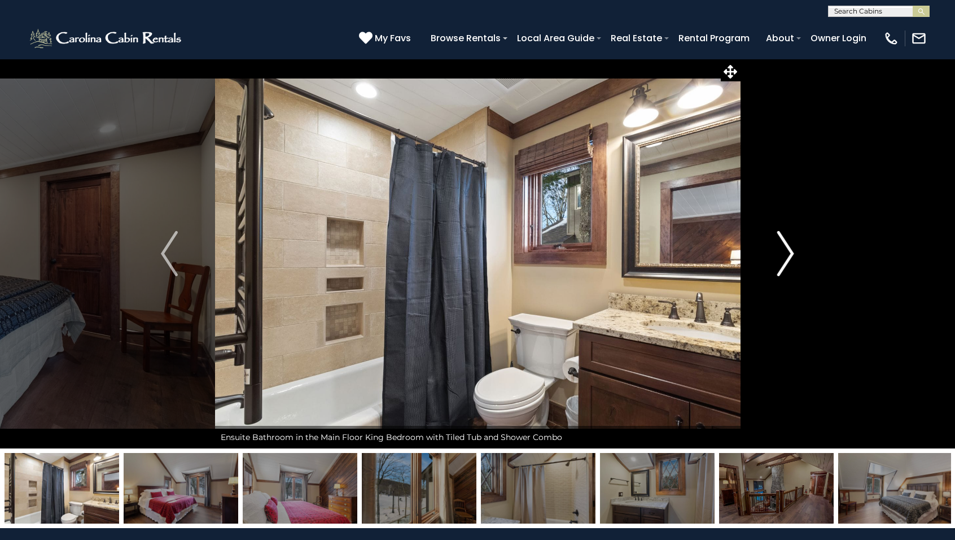
click at [790, 259] on img "Next" at bounding box center [785, 253] width 17 height 45
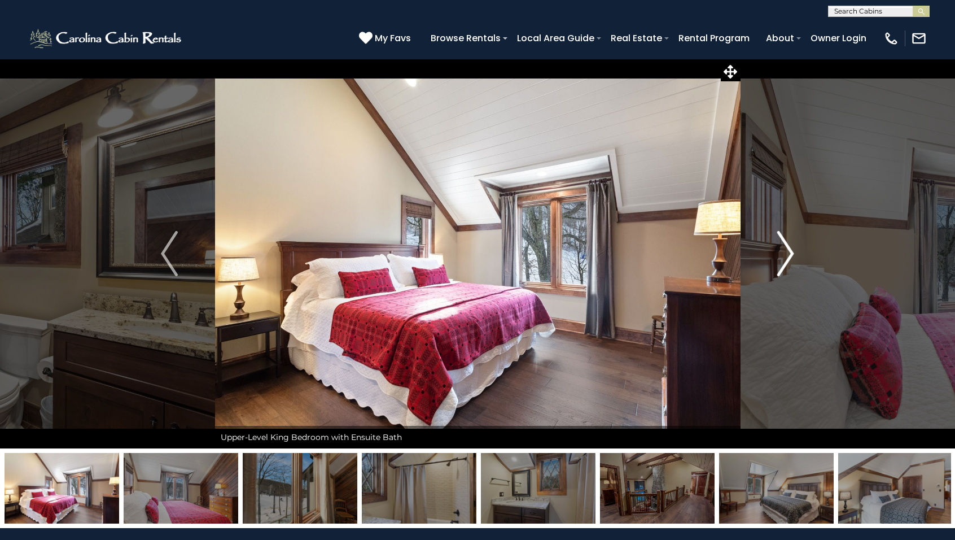
click at [790, 259] on img "Next" at bounding box center [785, 253] width 17 height 45
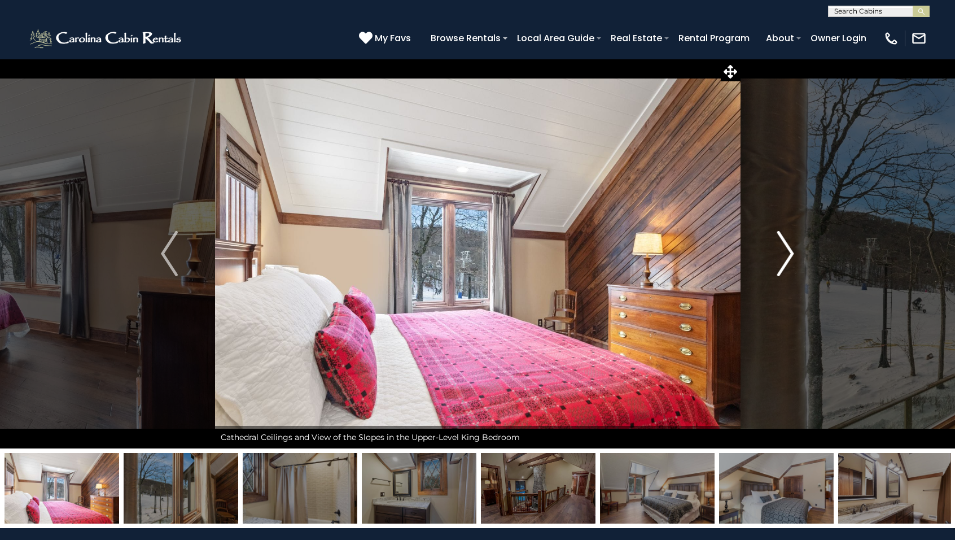
click at [790, 259] on img "Next" at bounding box center [785, 253] width 17 height 45
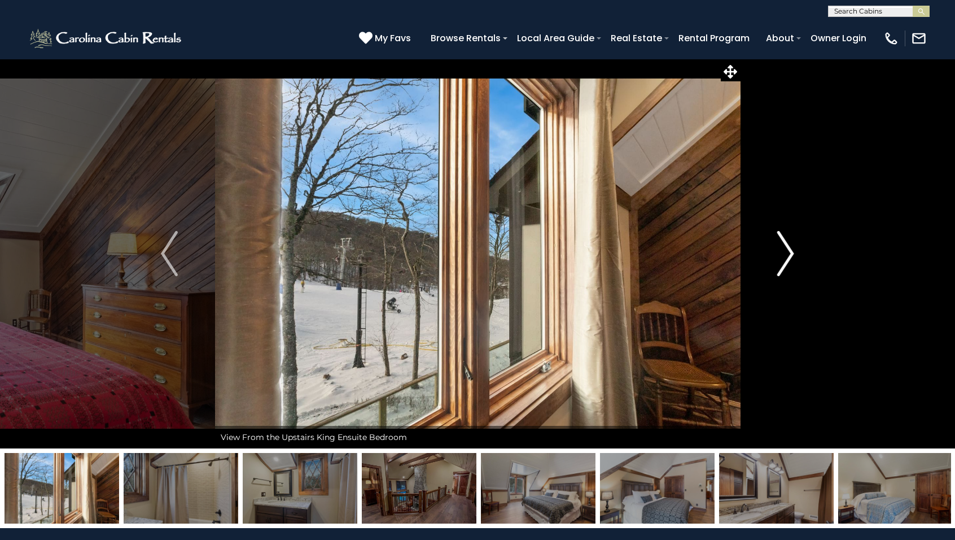
click at [790, 259] on img "Next" at bounding box center [785, 253] width 17 height 45
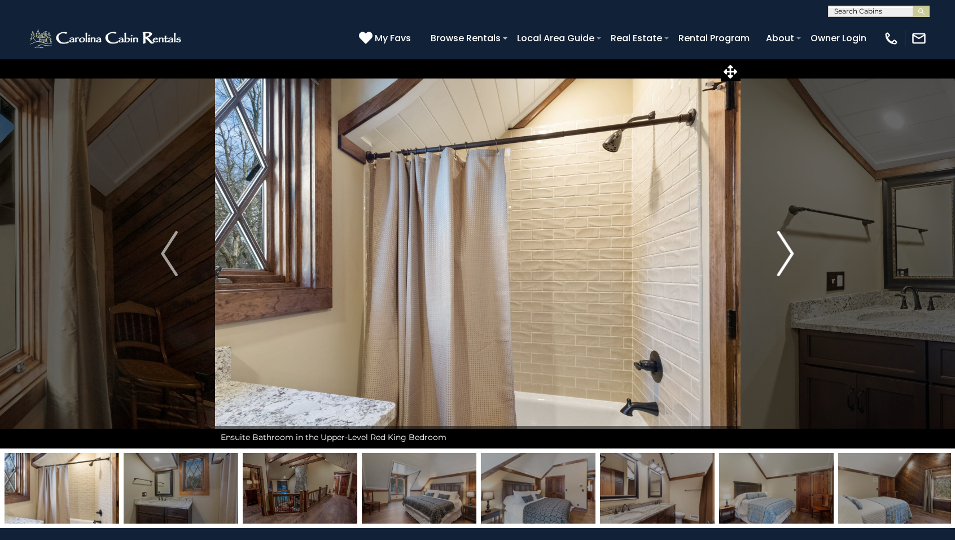
click at [790, 259] on img "Next" at bounding box center [785, 253] width 17 height 45
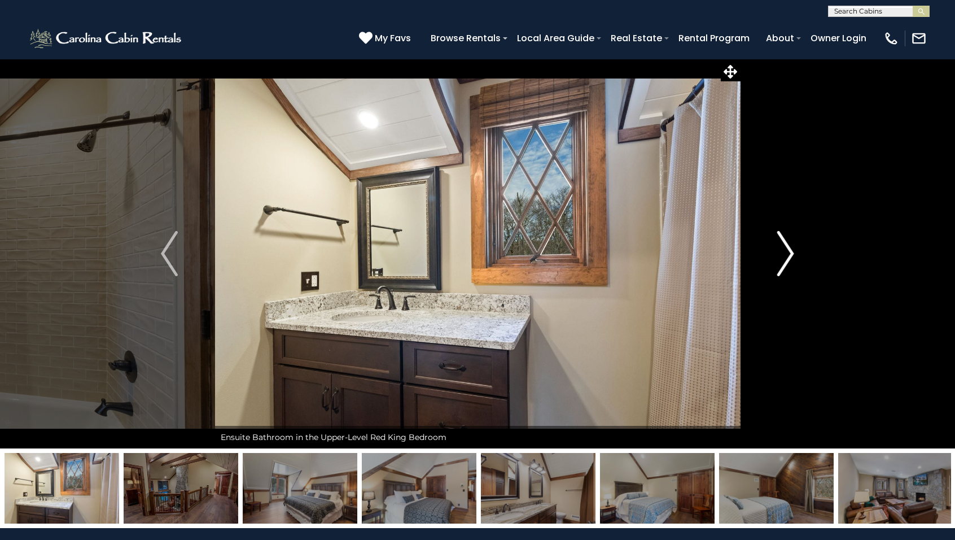
click at [790, 259] on img "Next" at bounding box center [785, 253] width 17 height 45
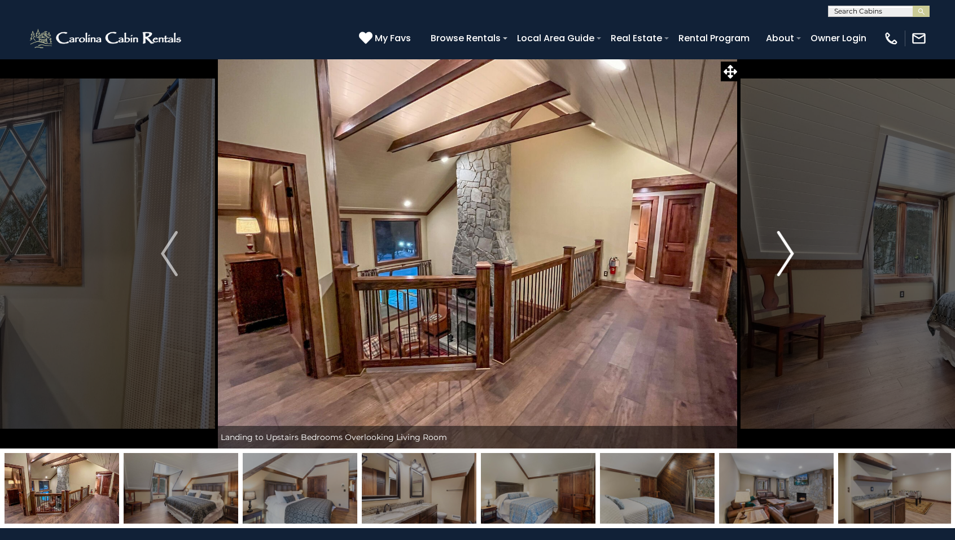
click at [790, 259] on img "Next" at bounding box center [785, 253] width 17 height 45
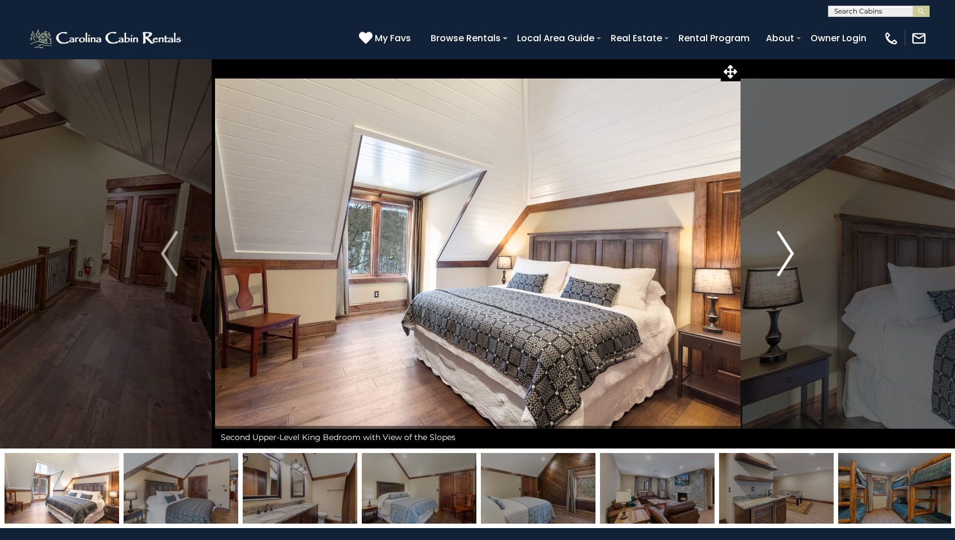
click at [790, 259] on img "Next" at bounding box center [785, 253] width 17 height 45
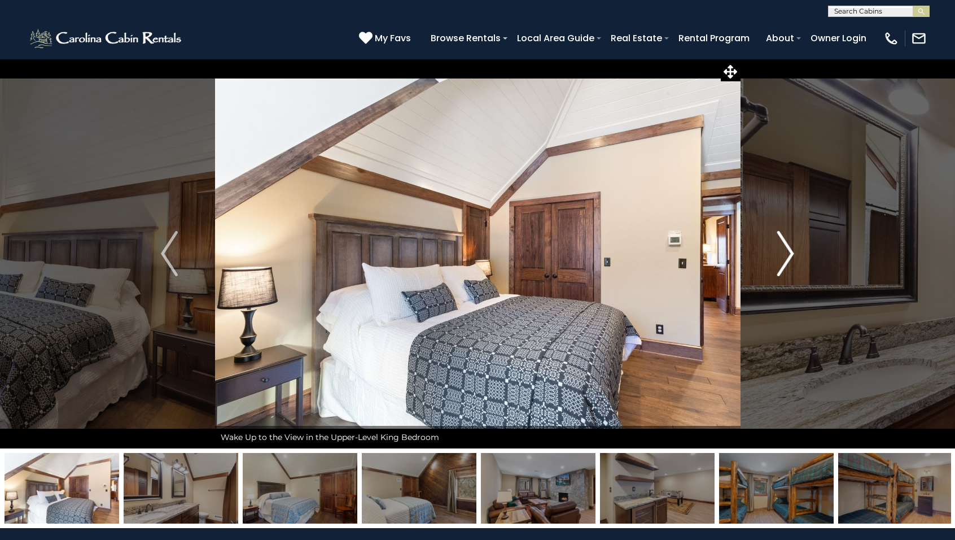
click at [790, 259] on img "Next" at bounding box center [785, 253] width 17 height 45
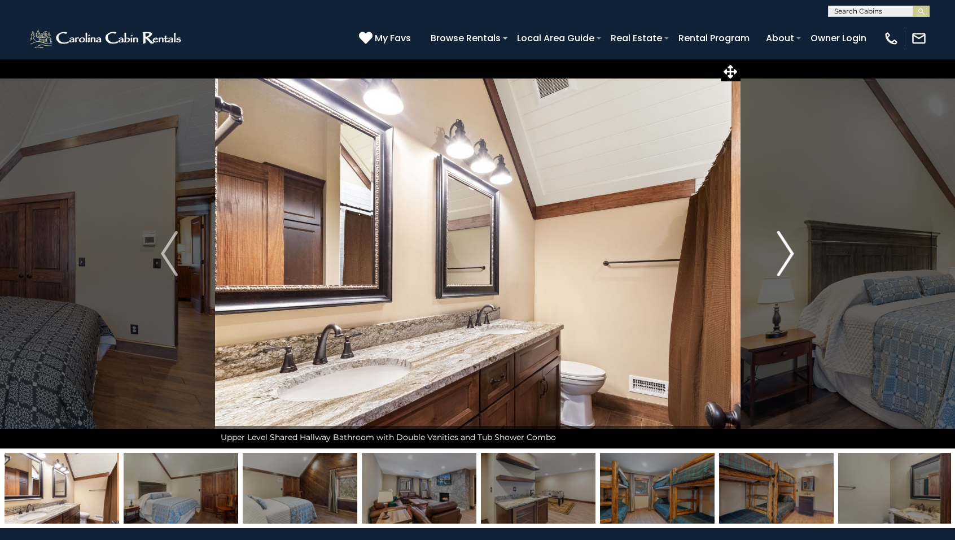
click at [789, 257] on img "Next" at bounding box center [785, 253] width 17 height 45
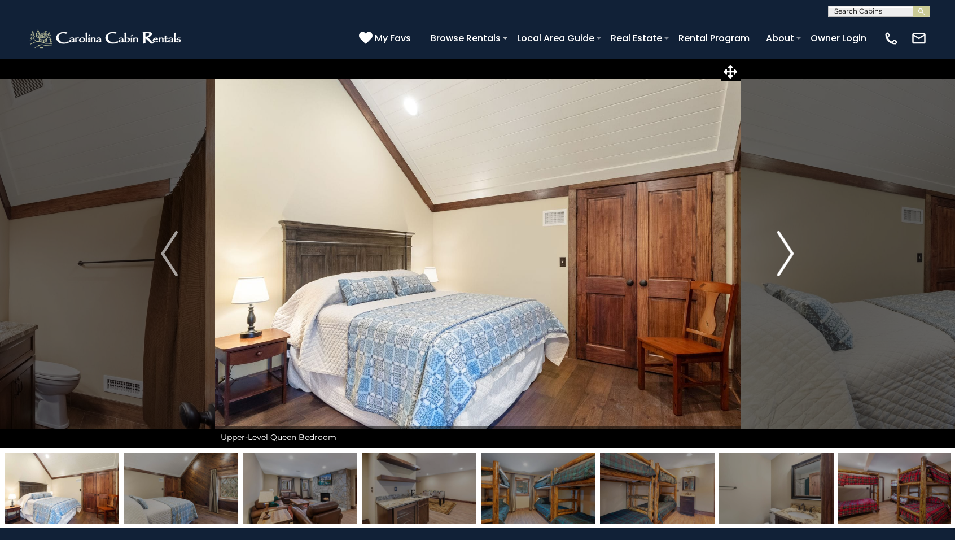
click at [789, 257] on img "Next" at bounding box center [785, 253] width 17 height 45
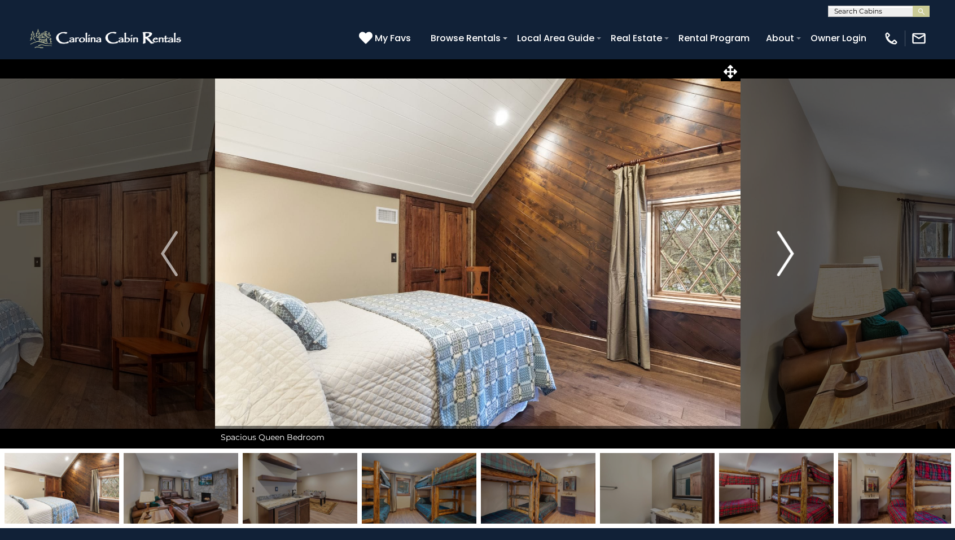
click at [789, 257] on img "Next" at bounding box center [785, 253] width 17 height 45
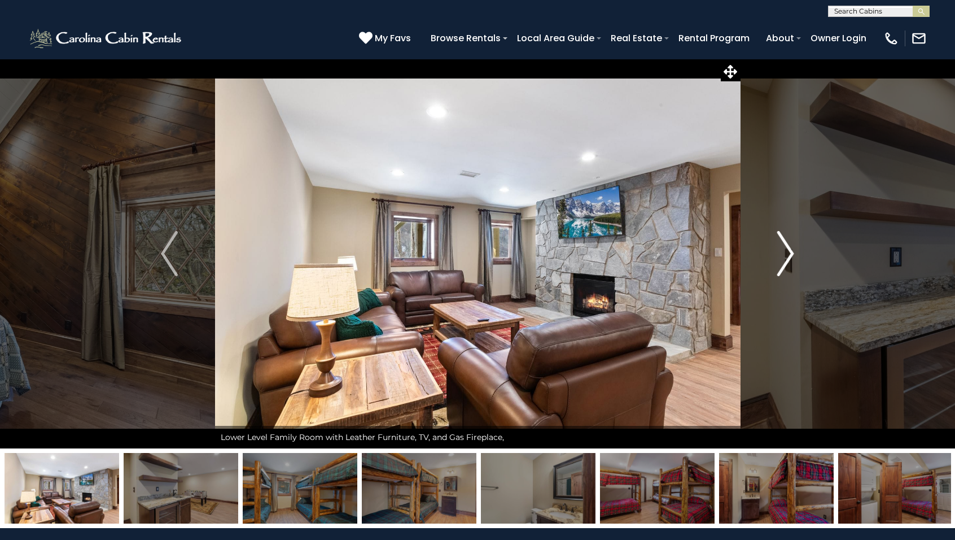
click at [789, 257] on img "Next" at bounding box center [785, 253] width 17 height 45
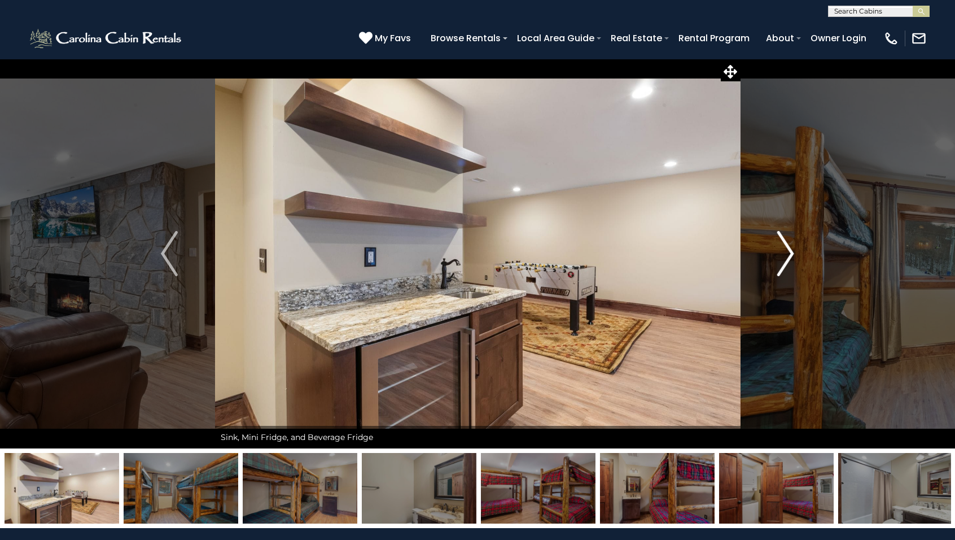
click at [789, 257] on img "Next" at bounding box center [785, 253] width 17 height 45
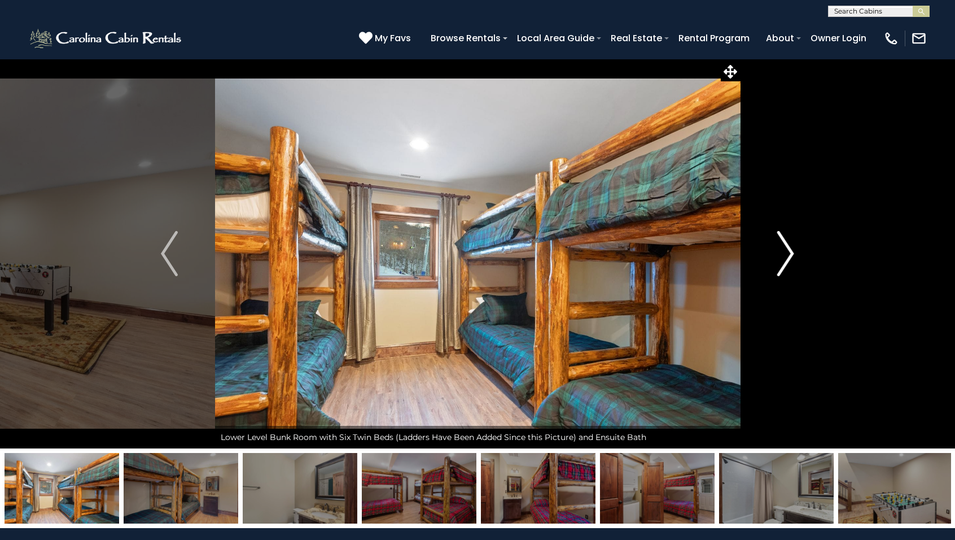
click at [789, 257] on img "Next" at bounding box center [785, 253] width 17 height 45
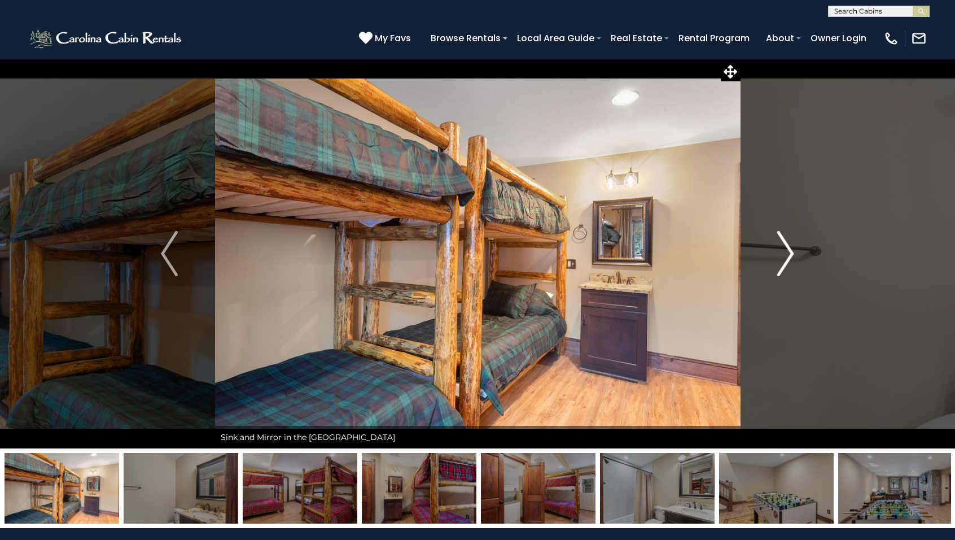
click at [789, 257] on img "Next" at bounding box center [785, 253] width 17 height 45
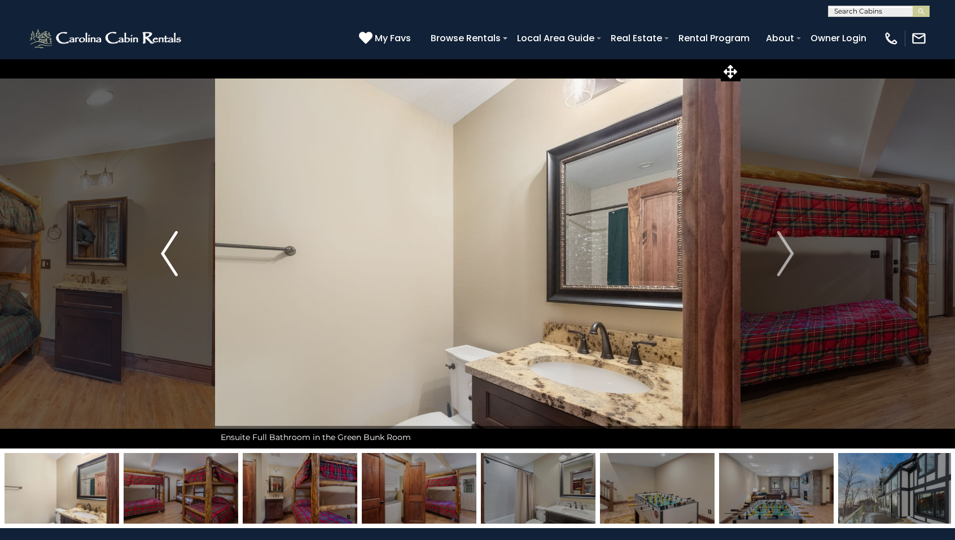
click at [177, 269] on img "Previous" at bounding box center [169, 253] width 17 height 45
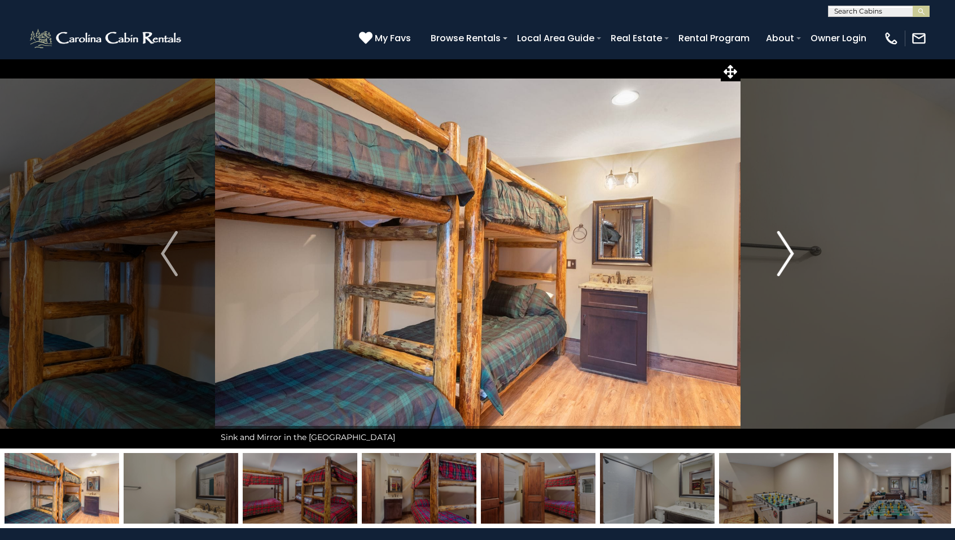
click at [791, 256] on img "Next" at bounding box center [785, 253] width 17 height 45
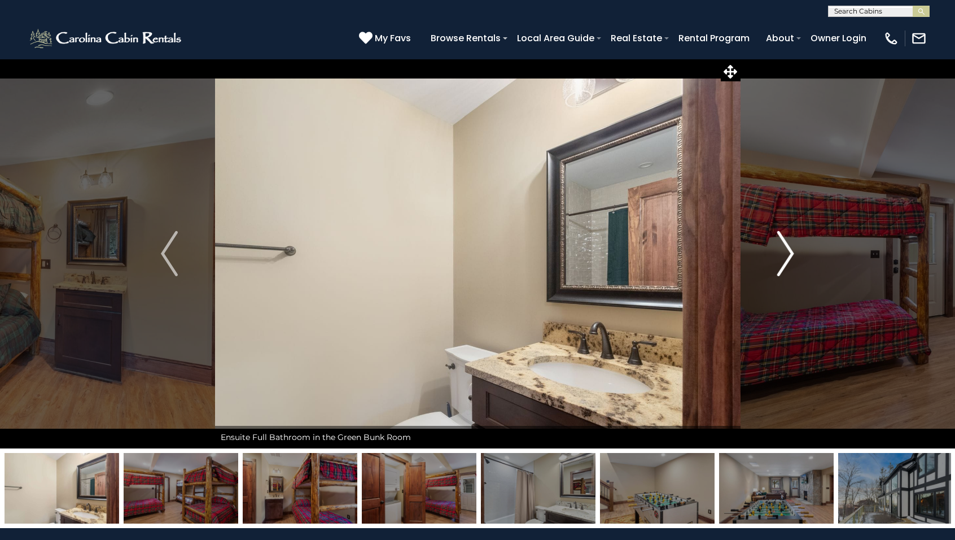
click at [791, 256] on img "Next" at bounding box center [785, 253] width 17 height 45
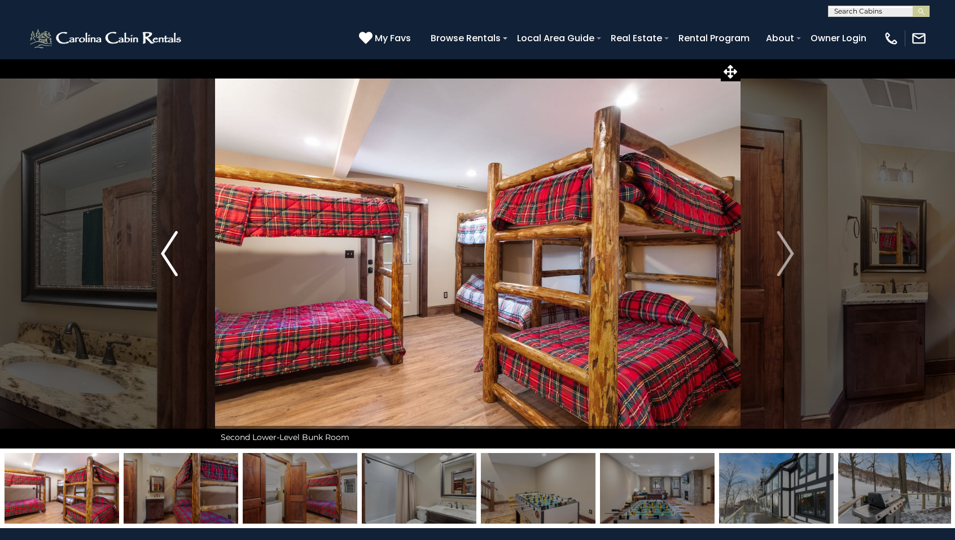
click at [162, 259] on img "Previous" at bounding box center [169, 253] width 17 height 45
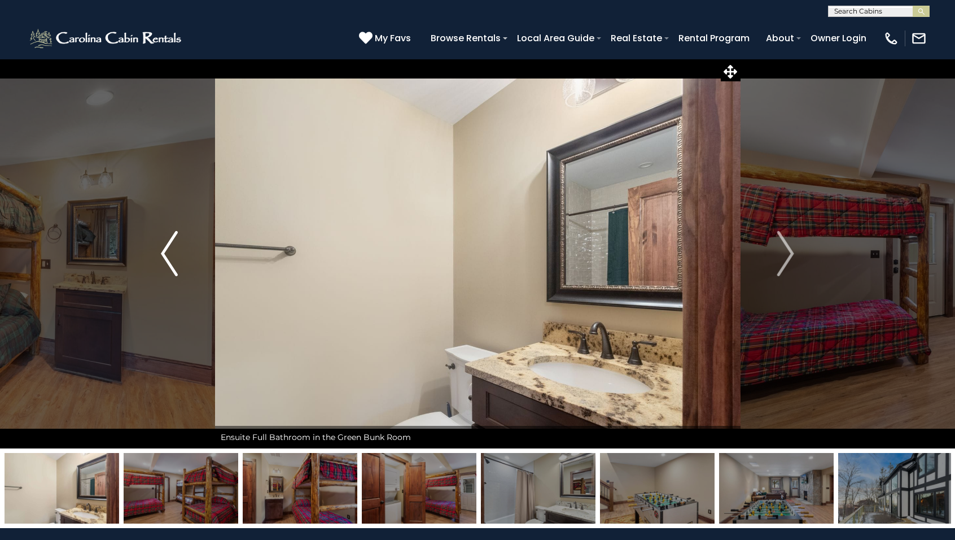
click at [162, 259] on img "Previous" at bounding box center [169, 253] width 17 height 45
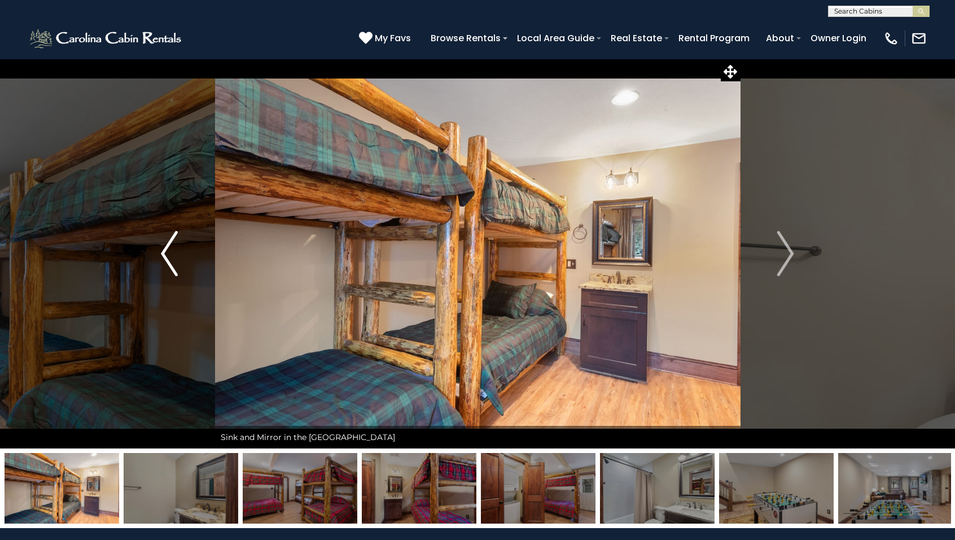
click at [162, 259] on img "Previous" at bounding box center [169, 253] width 17 height 45
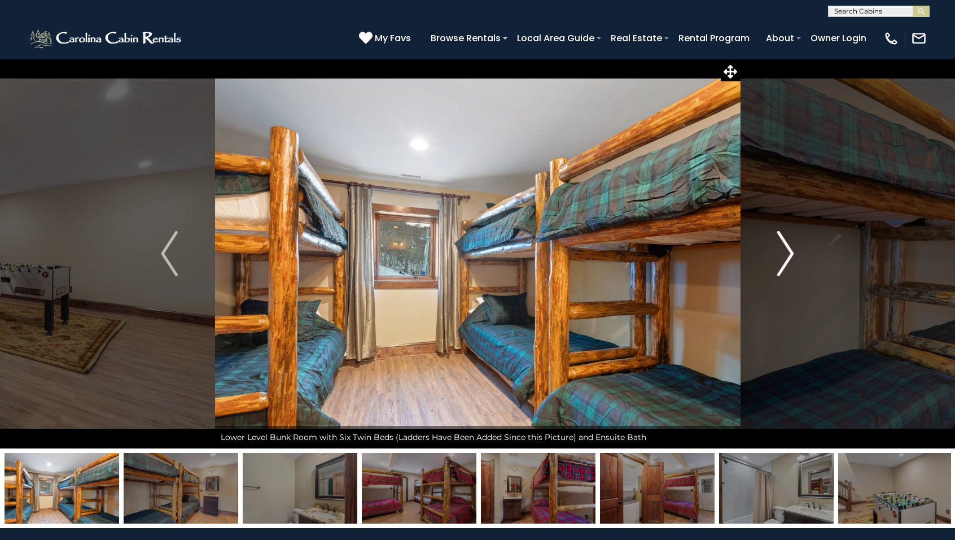
click at [790, 252] on img "Next" at bounding box center [785, 253] width 17 height 45
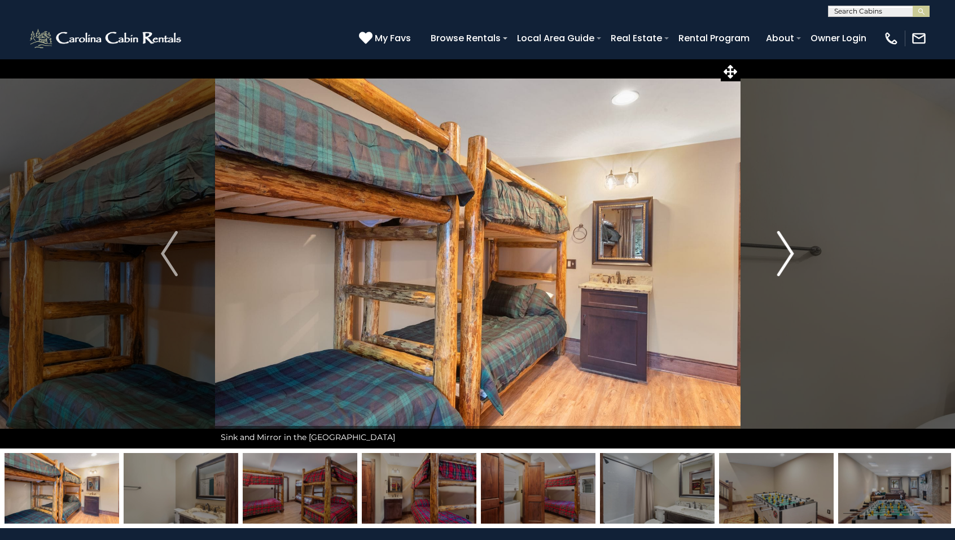
click at [790, 252] on img "Next" at bounding box center [785, 253] width 17 height 45
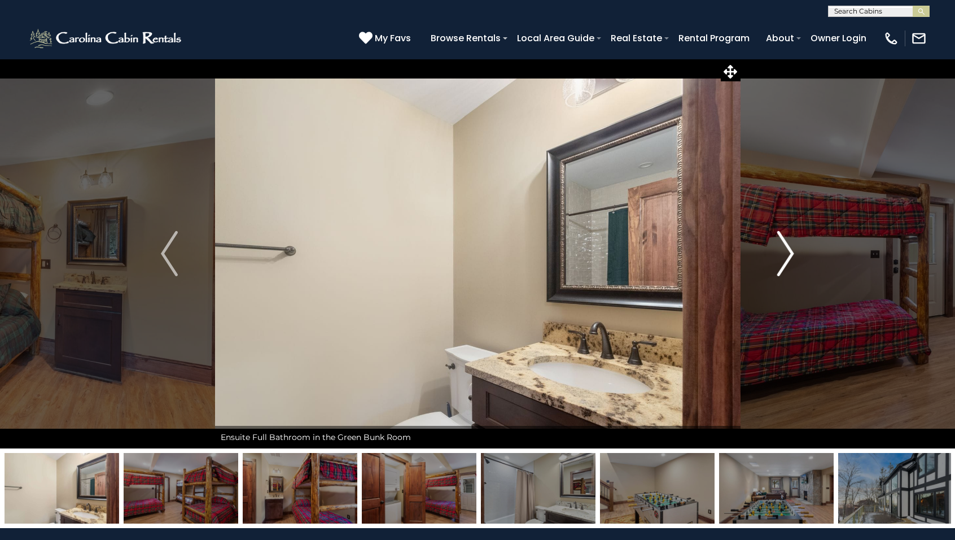
click at [790, 252] on img "Next" at bounding box center [785, 253] width 17 height 45
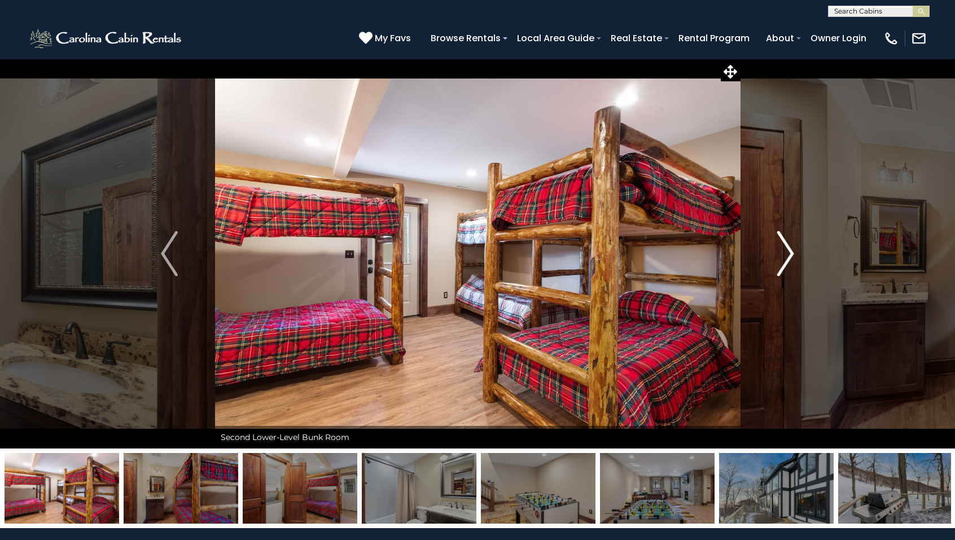
click at [790, 252] on img "Next" at bounding box center [785, 253] width 17 height 45
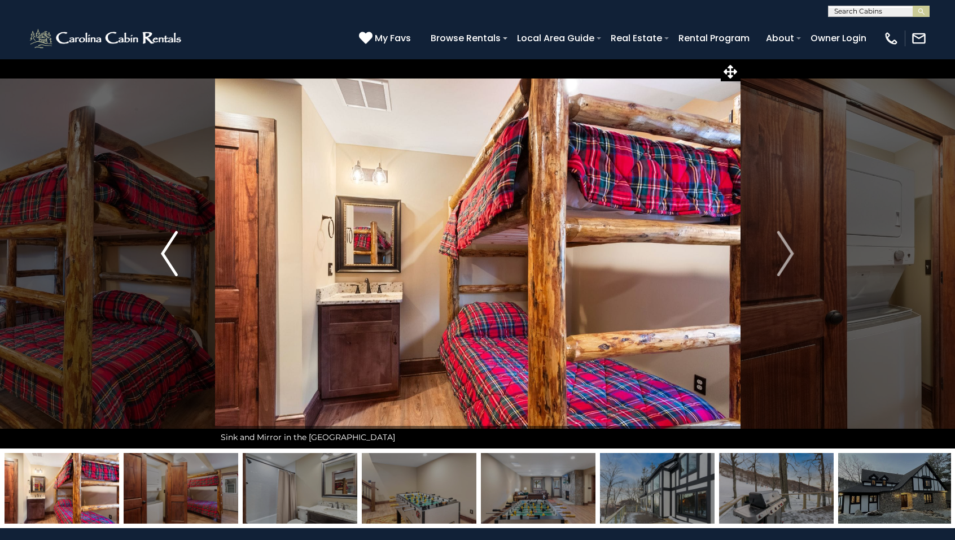
click at [170, 256] on img "Previous" at bounding box center [169, 253] width 17 height 45
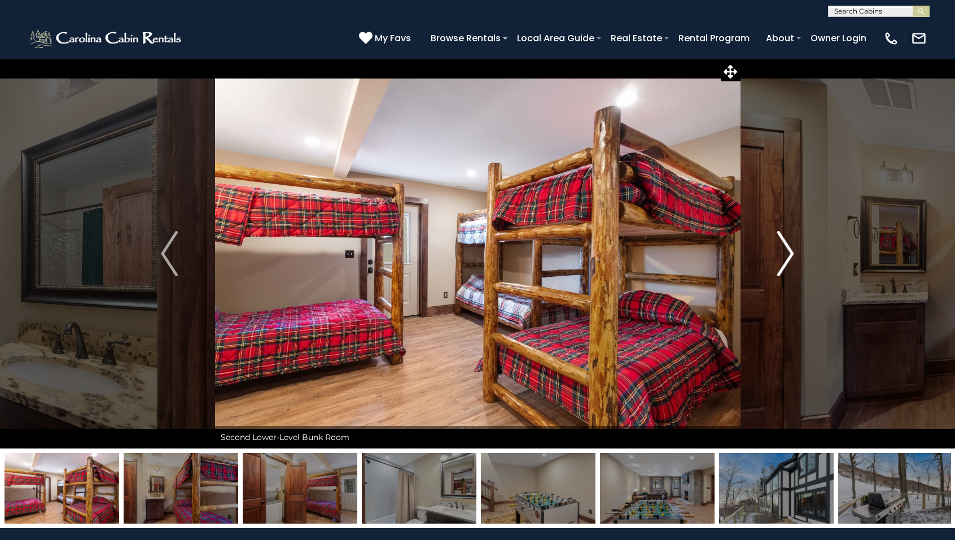
click at [791, 258] on img "Next" at bounding box center [785, 253] width 17 height 45
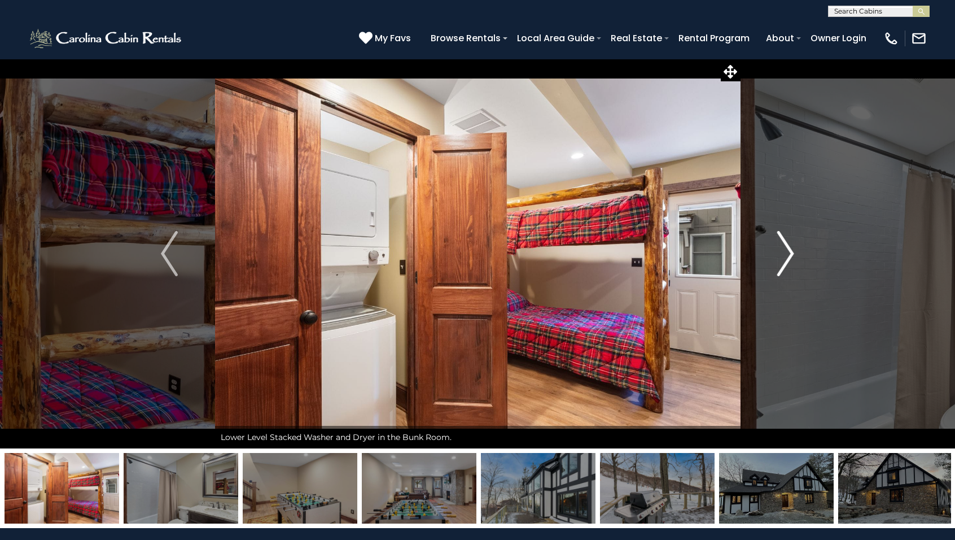
click at [787, 252] on img "Next" at bounding box center [785, 253] width 17 height 45
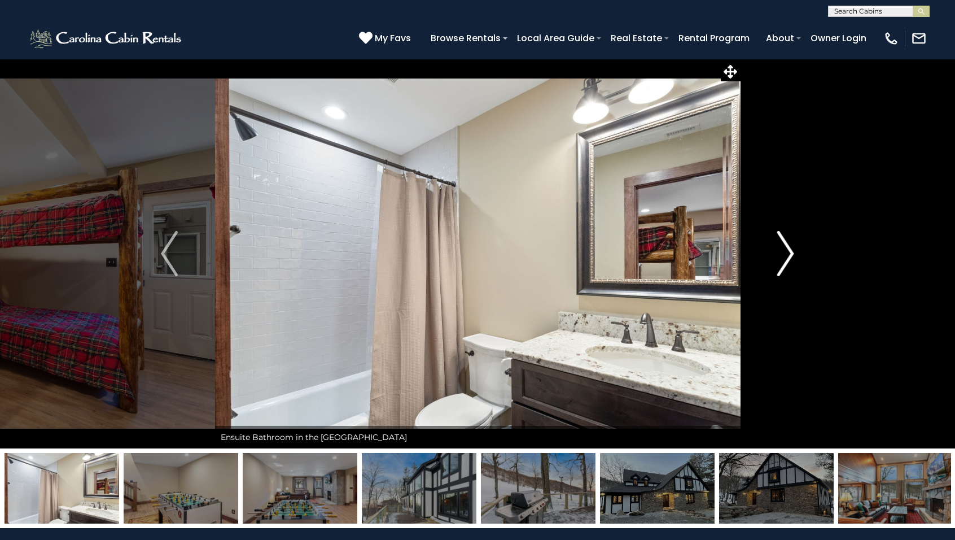
click at [787, 252] on img "Next" at bounding box center [785, 253] width 17 height 45
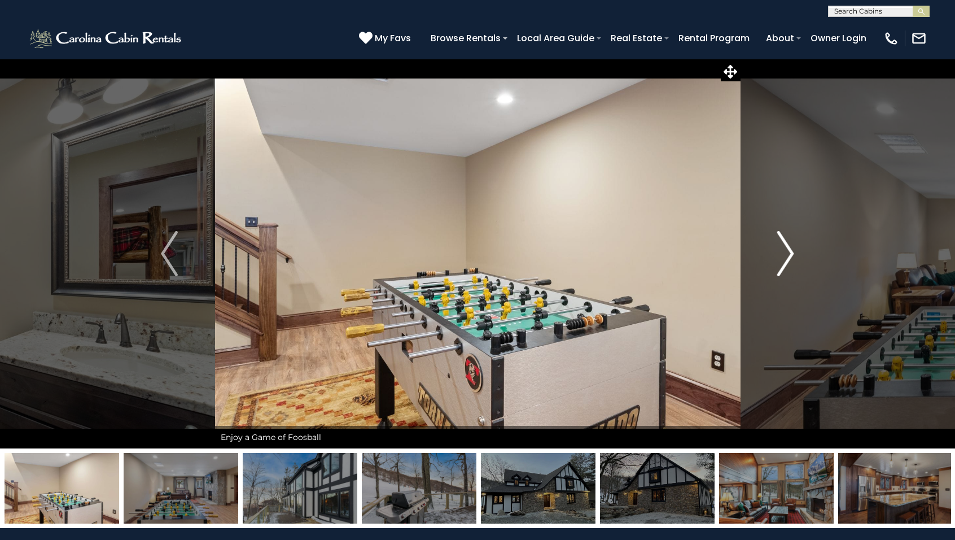
click at [787, 252] on img "Next" at bounding box center [785, 253] width 17 height 45
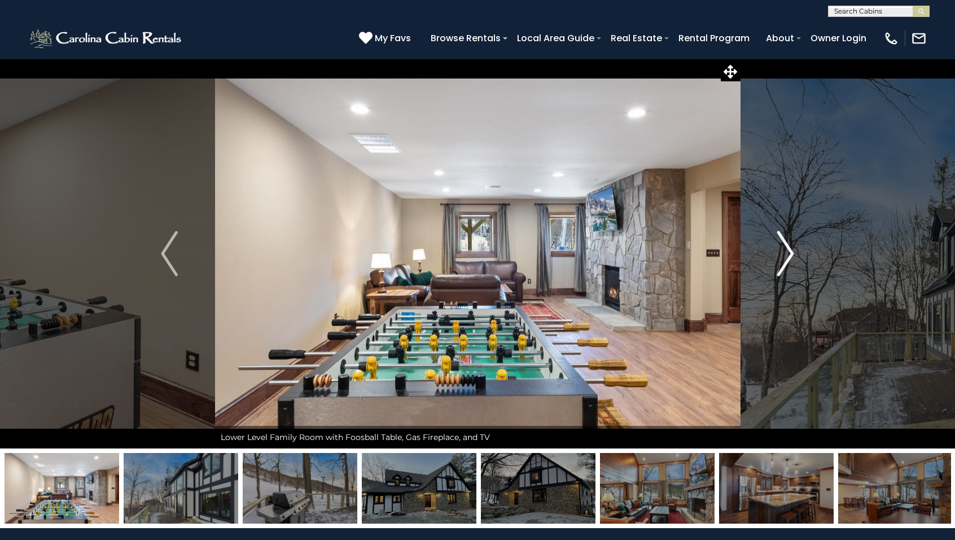
click at [787, 252] on img "Next" at bounding box center [785, 253] width 17 height 45
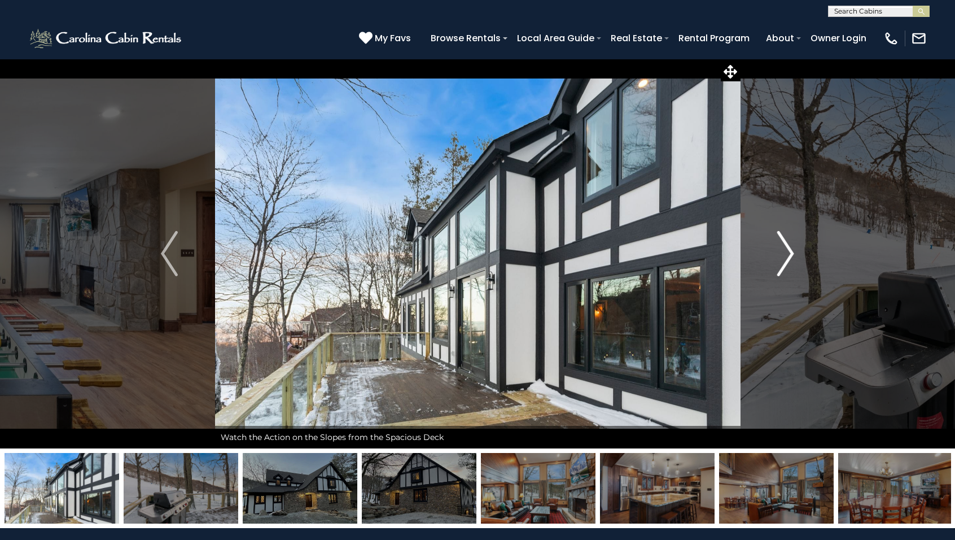
click at [787, 252] on img "Next" at bounding box center [785, 253] width 17 height 45
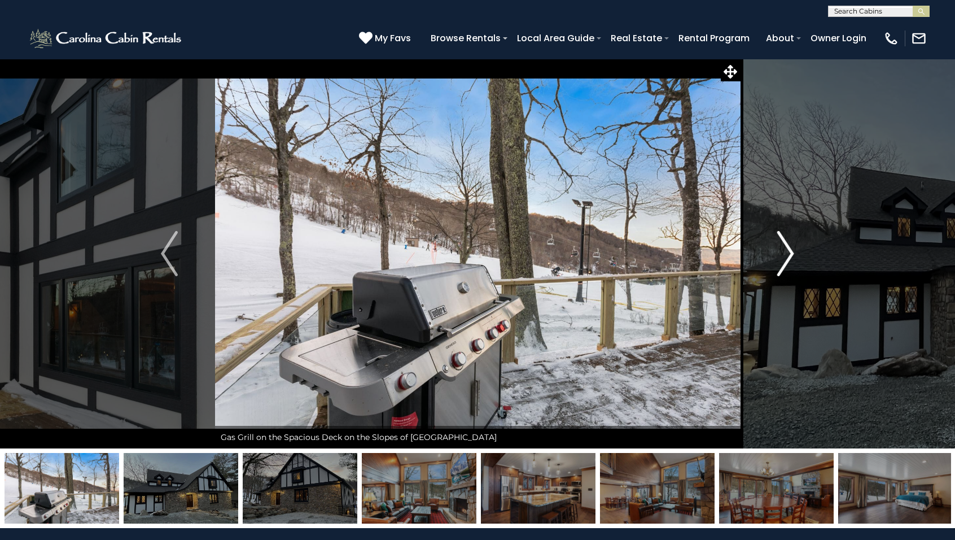
click at [787, 252] on img "Next" at bounding box center [785, 253] width 17 height 45
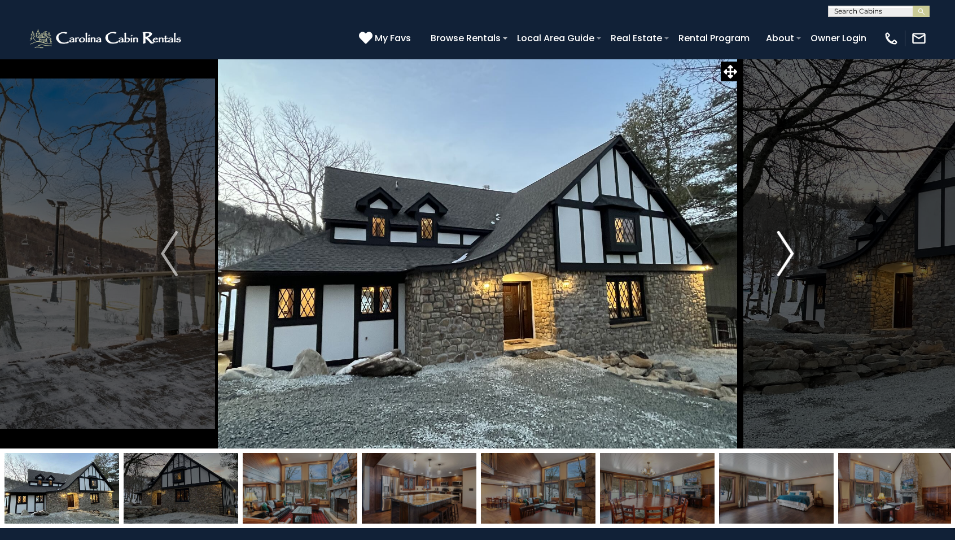
click at [787, 252] on img "Next" at bounding box center [785, 253] width 17 height 45
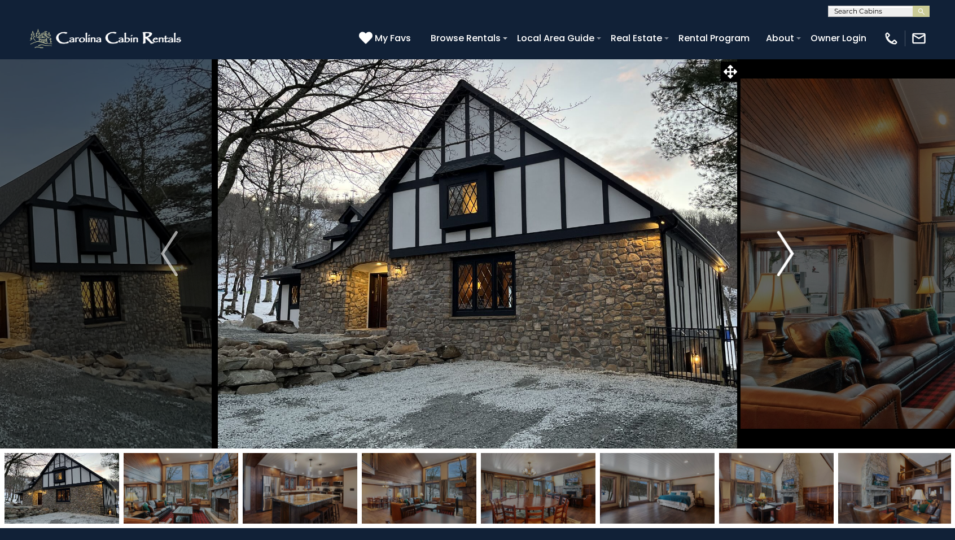
click at [788, 253] on img "Next" at bounding box center [785, 253] width 17 height 45
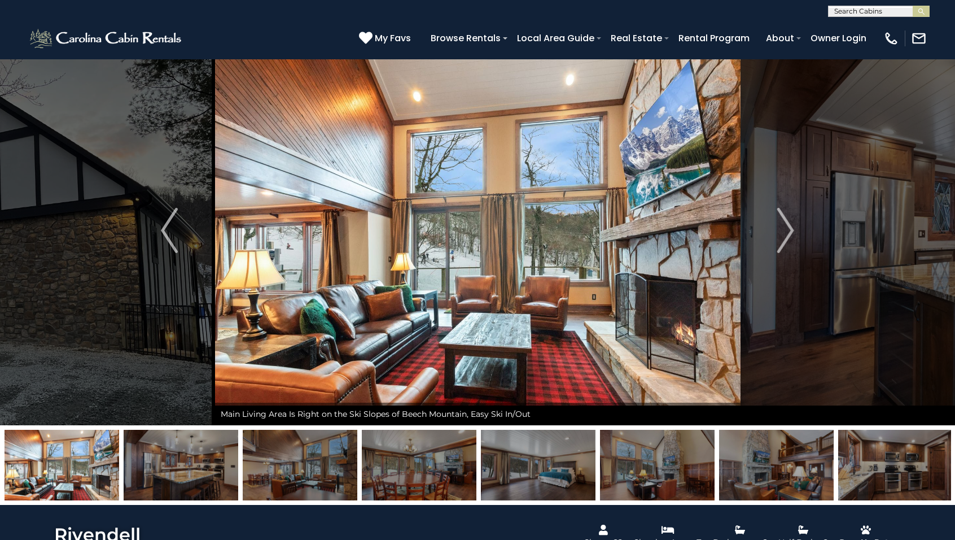
scroll to position [336, 0]
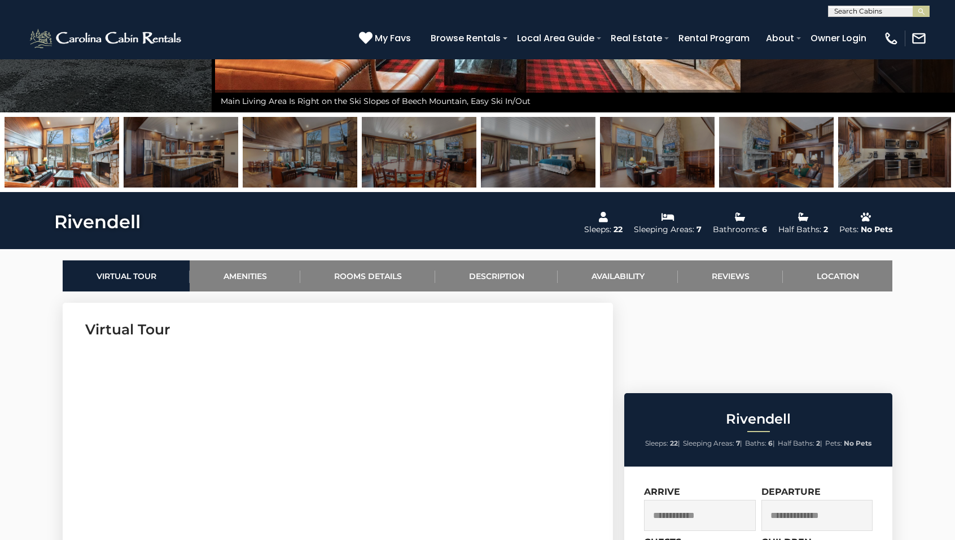
click at [860, 8] on input "text" at bounding box center [878, 13] width 99 height 11
type input "****"
click at [850, 24] on em "Upta" at bounding box center [843, 26] width 19 height 10
click at [924, 14] on img "submit" at bounding box center [921, 11] width 8 height 8
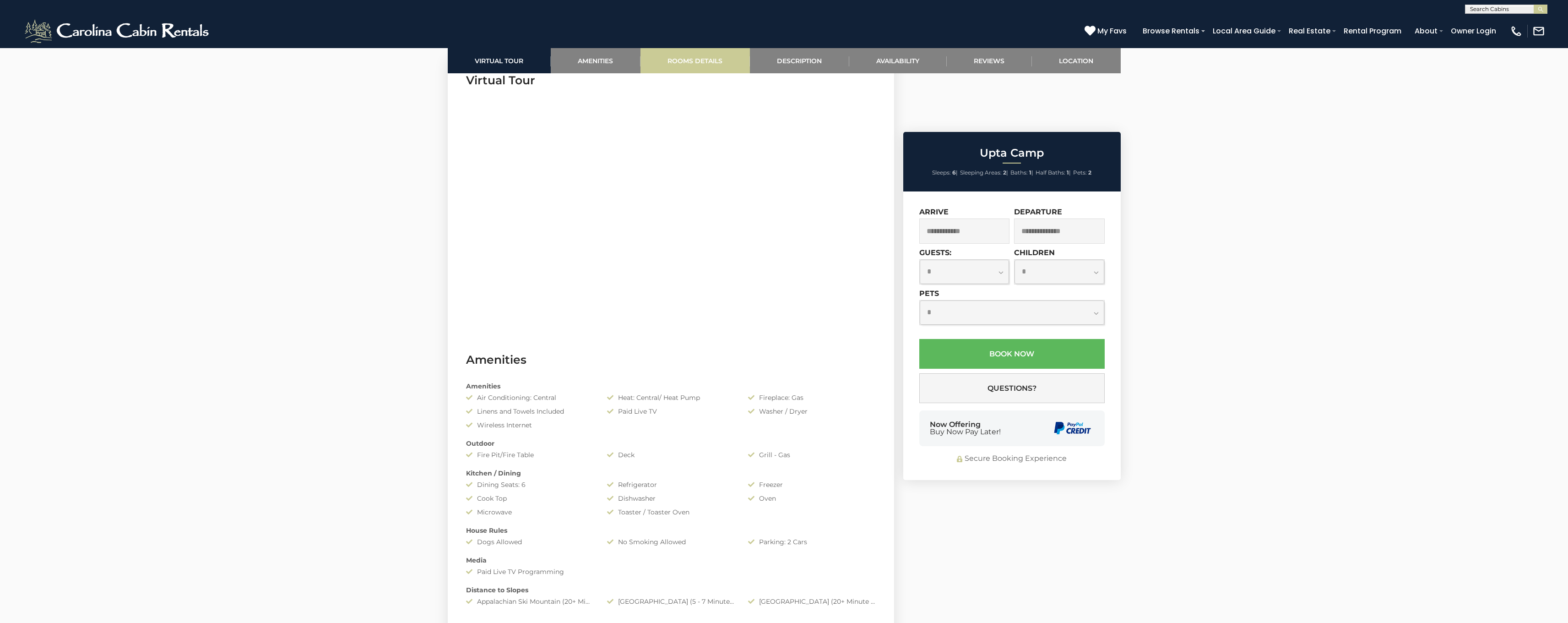
scroll to position [546, 0]
